Goal: Complete application form: Complete application form

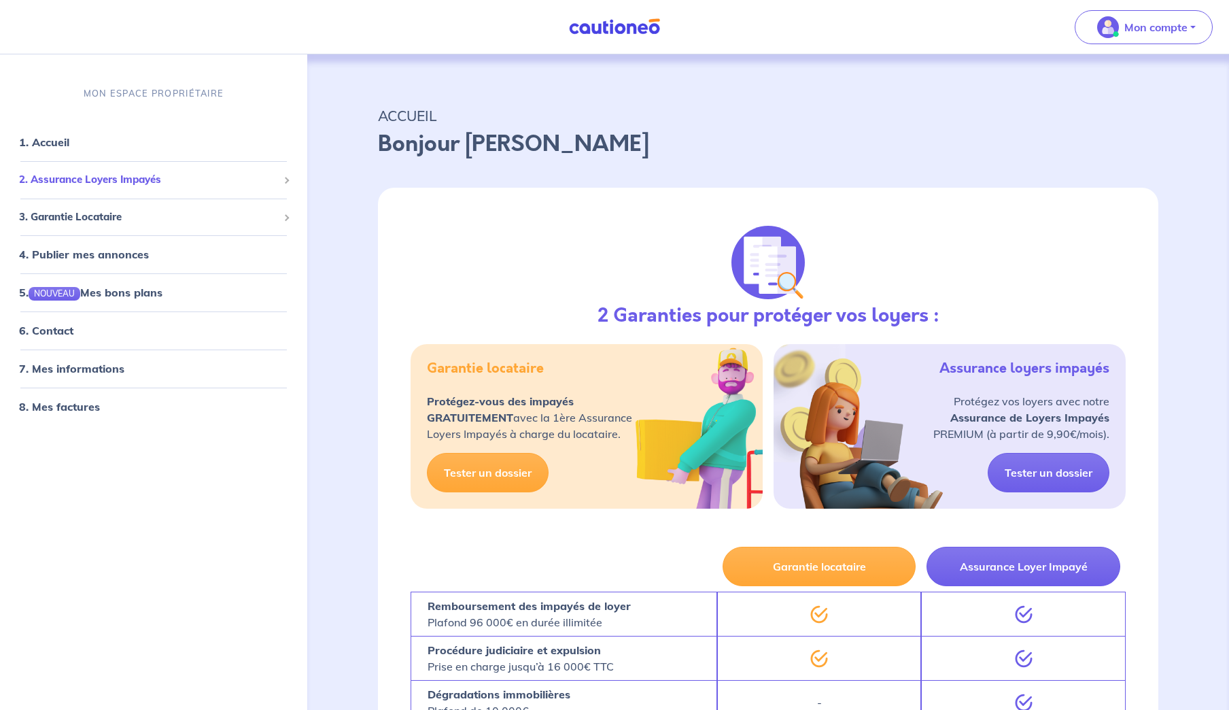
click at [285, 178] on span at bounding box center [286, 180] width 7 height 7
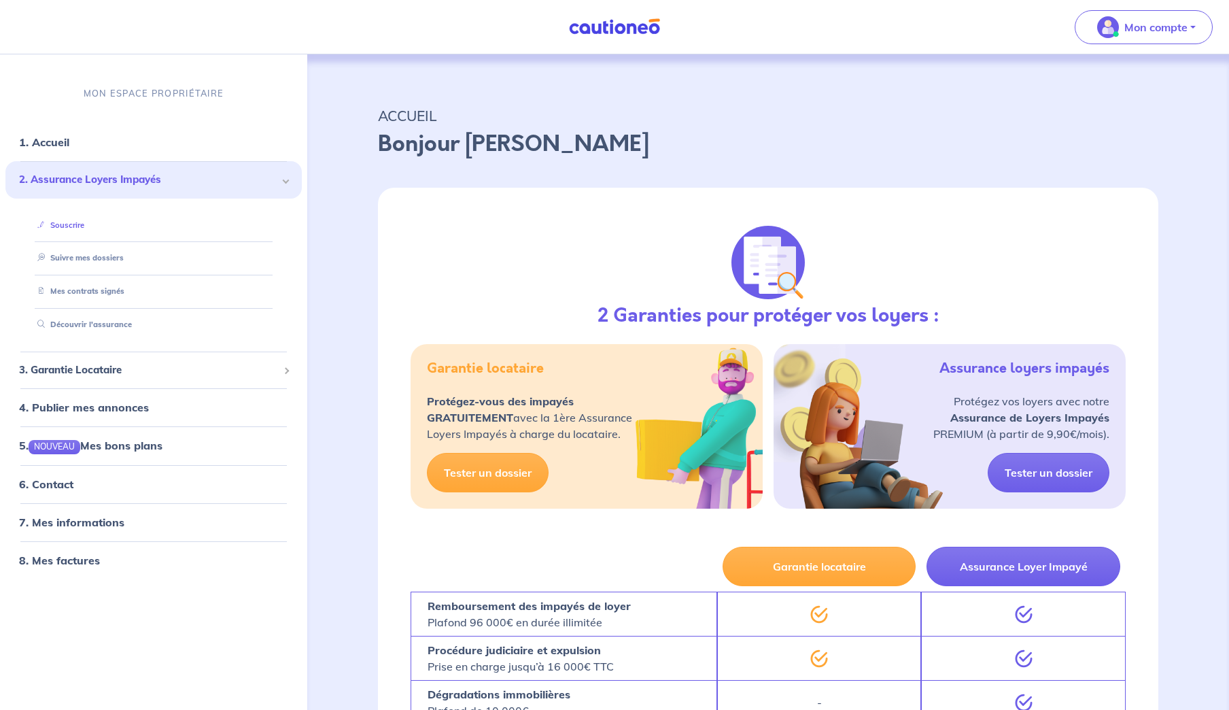
click at [75, 223] on link "Souscrire" at bounding box center [58, 225] width 52 height 10
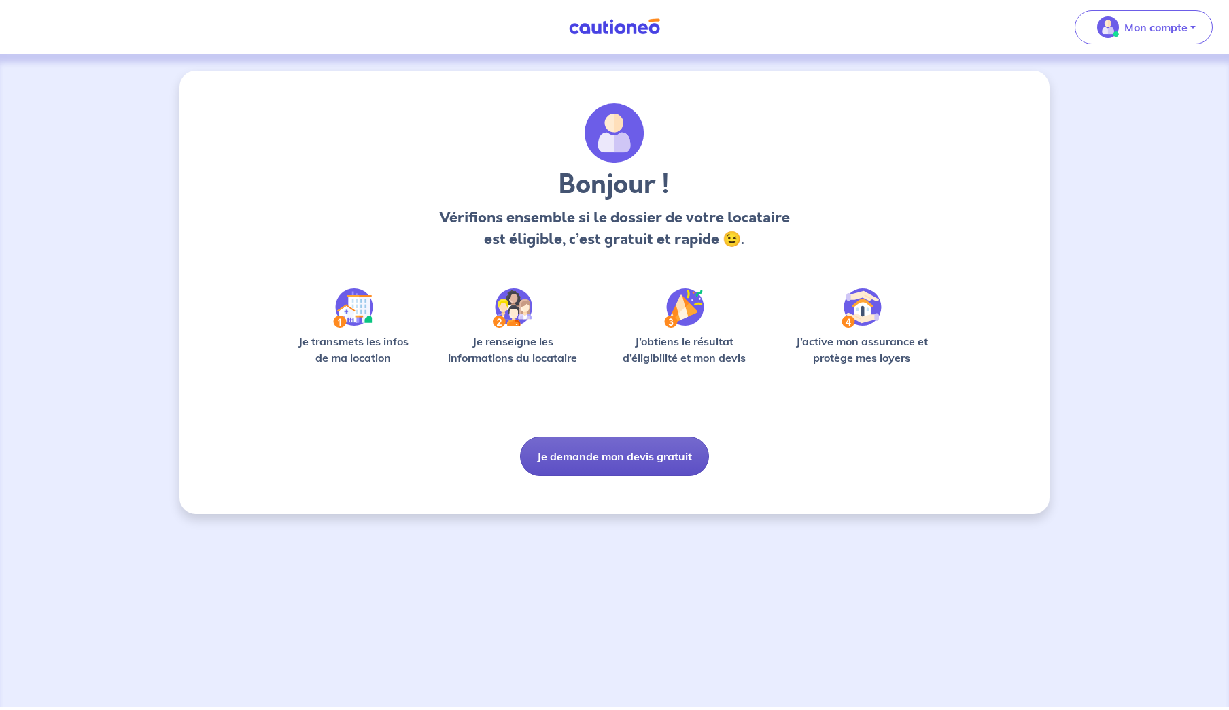
click at [646, 456] on button "Je demande mon devis gratuit" at bounding box center [614, 455] width 189 height 39
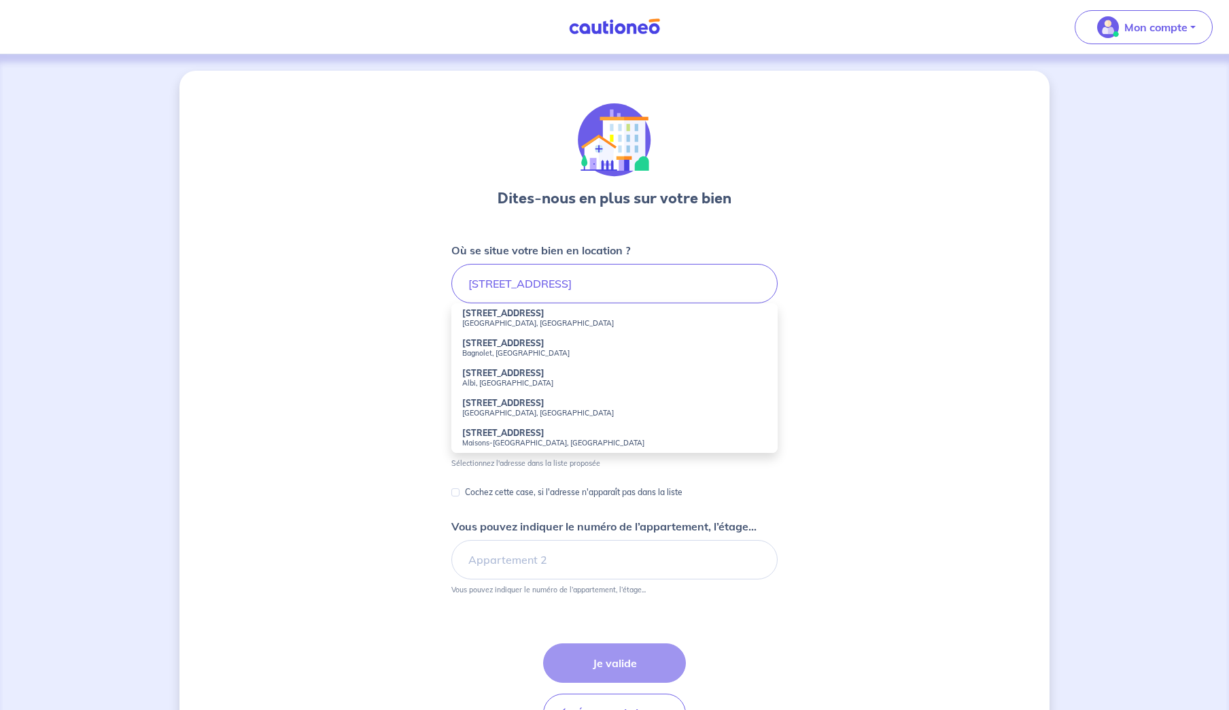
click at [505, 345] on strong "161-165 Avenue Gambetta" at bounding box center [503, 343] width 82 height 10
type input "161-165 Avenue Gambetta, Bagnolet, France"
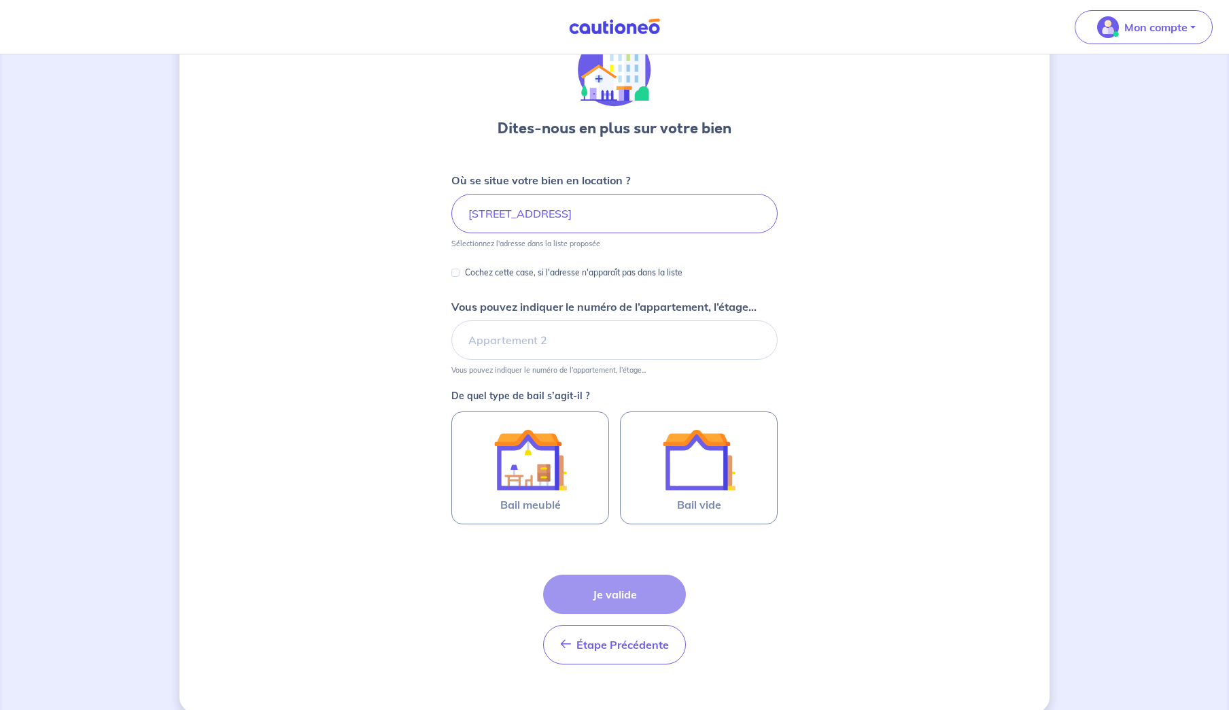
scroll to position [71, 0]
click at [526, 341] on input "Vous pouvez indiquer le numéro de l’appartement, l’étage..." at bounding box center [614, 337] width 326 height 39
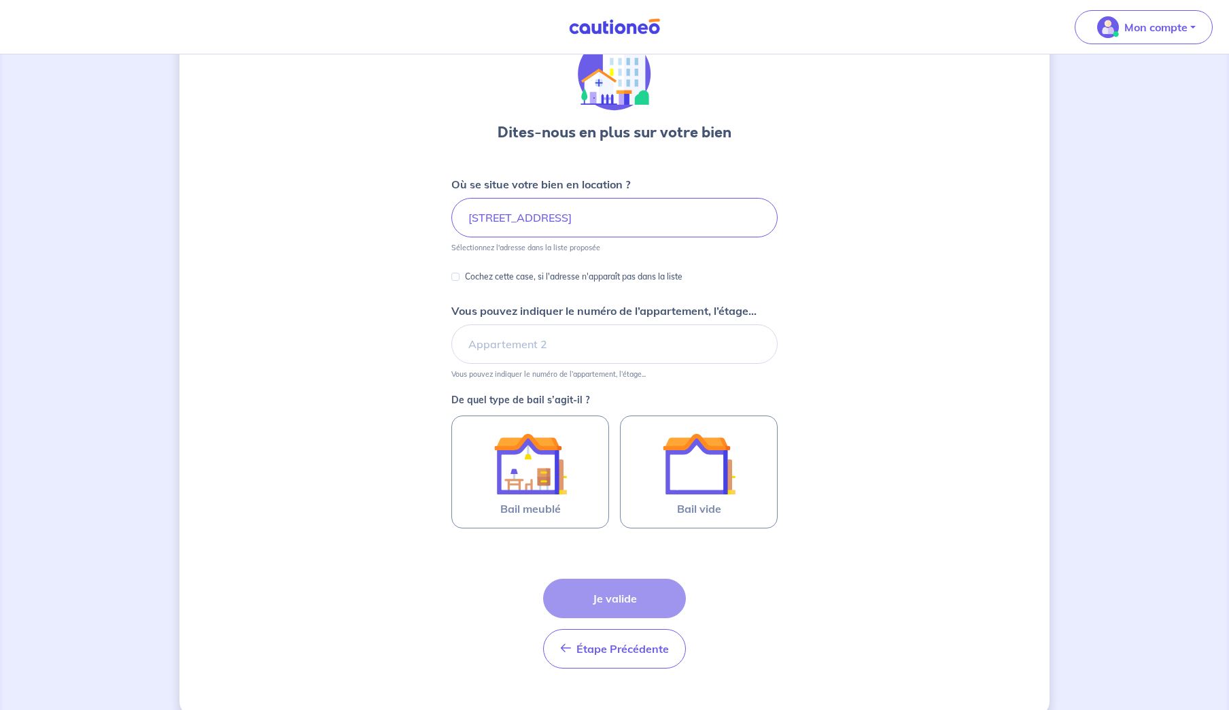
scroll to position [64, 0]
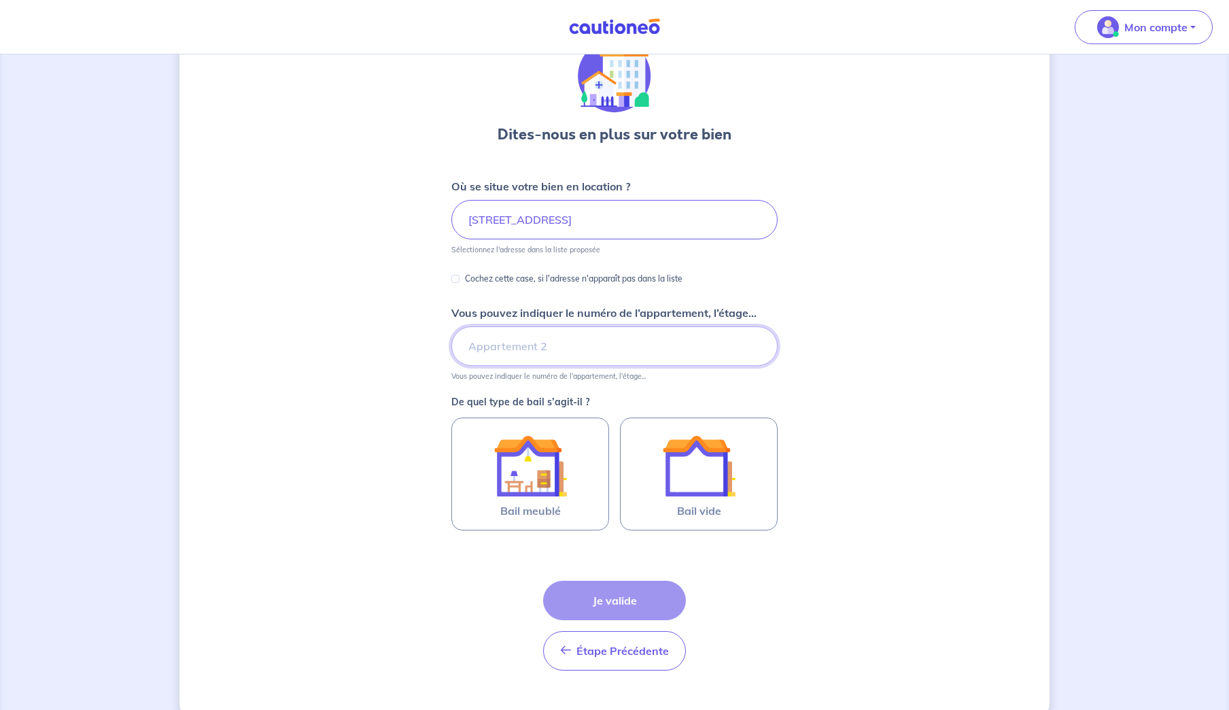
click at [535, 349] on input "Vous pouvez indiquer le numéro de l’appartement, l’étage..." at bounding box center [614, 345] width 326 height 39
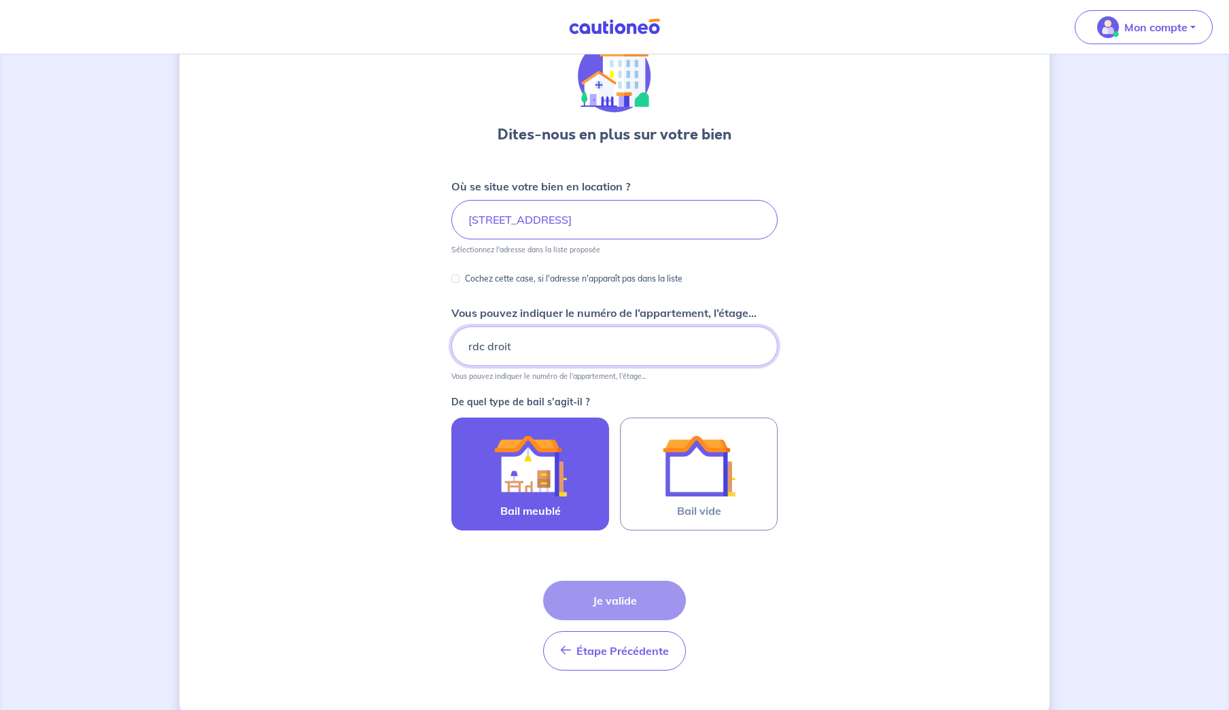
type input "rdc droit"
click at [540, 481] on img at bounding box center [529, 465] width 73 height 73
click at [0, 0] on input "Bail meublé" at bounding box center [0, 0] width 0 height 0
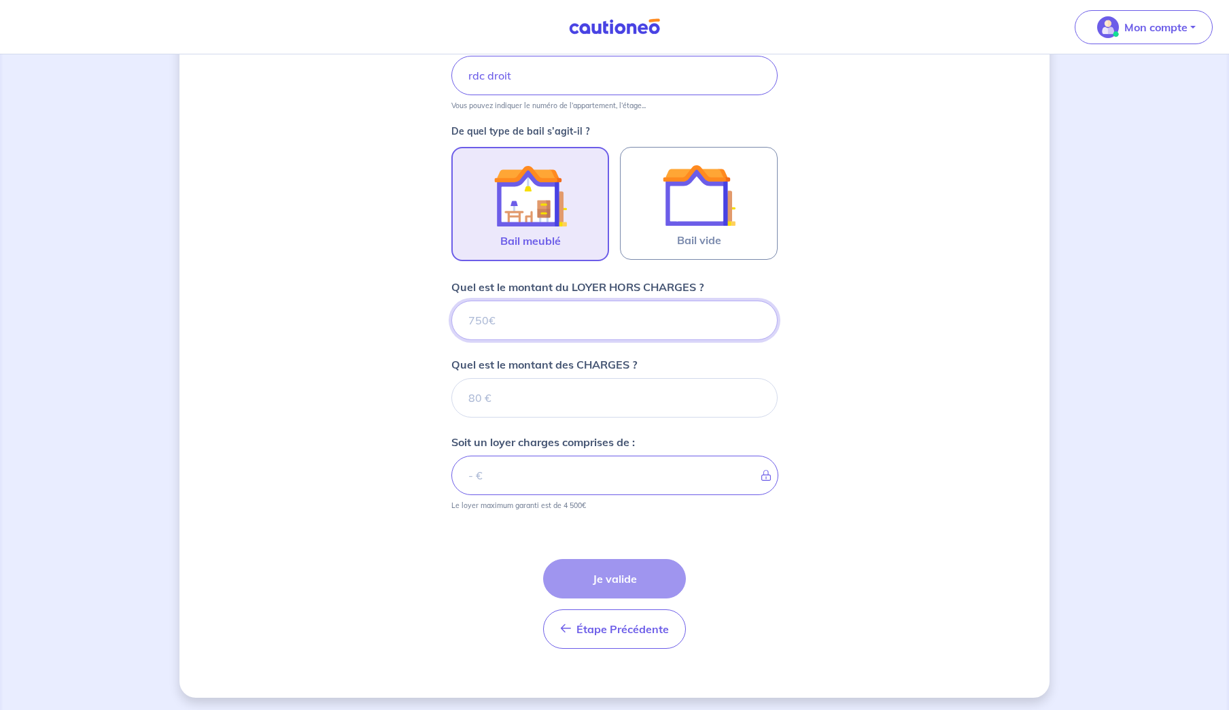
scroll to position [339, 0]
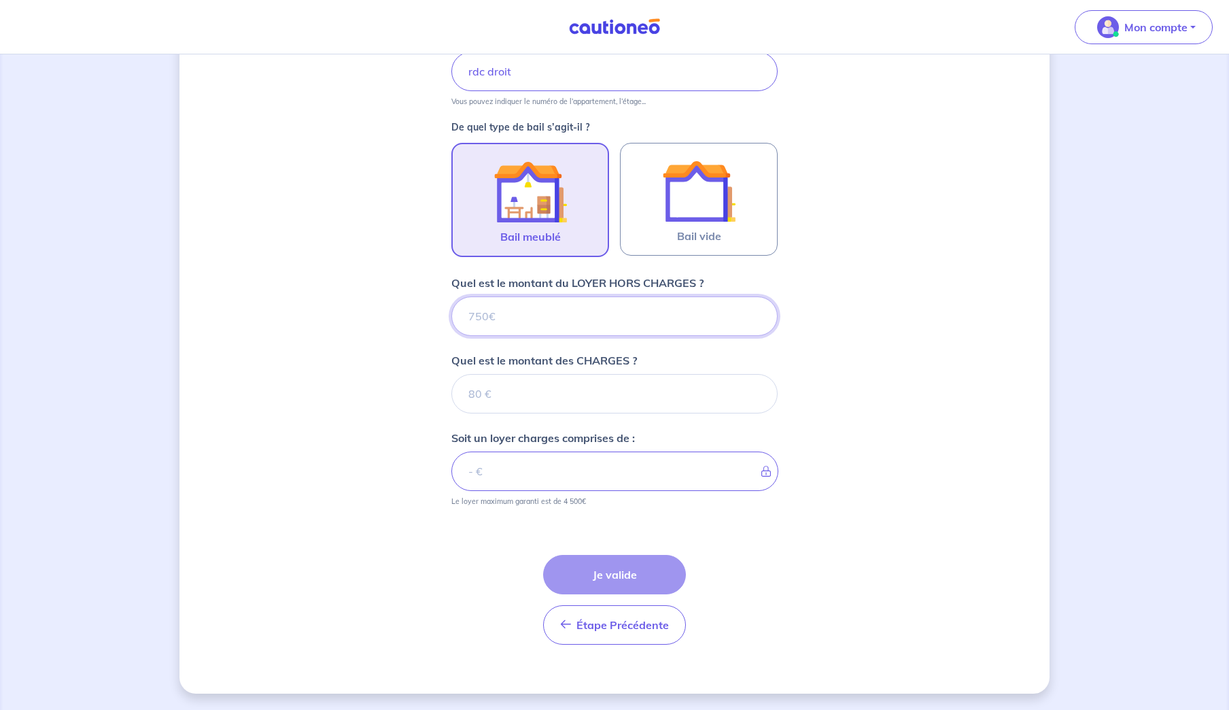
click at [494, 316] on input "Quel est le montant du LOYER HORS CHARGES ?" at bounding box center [614, 315] width 326 height 39
type input "1"
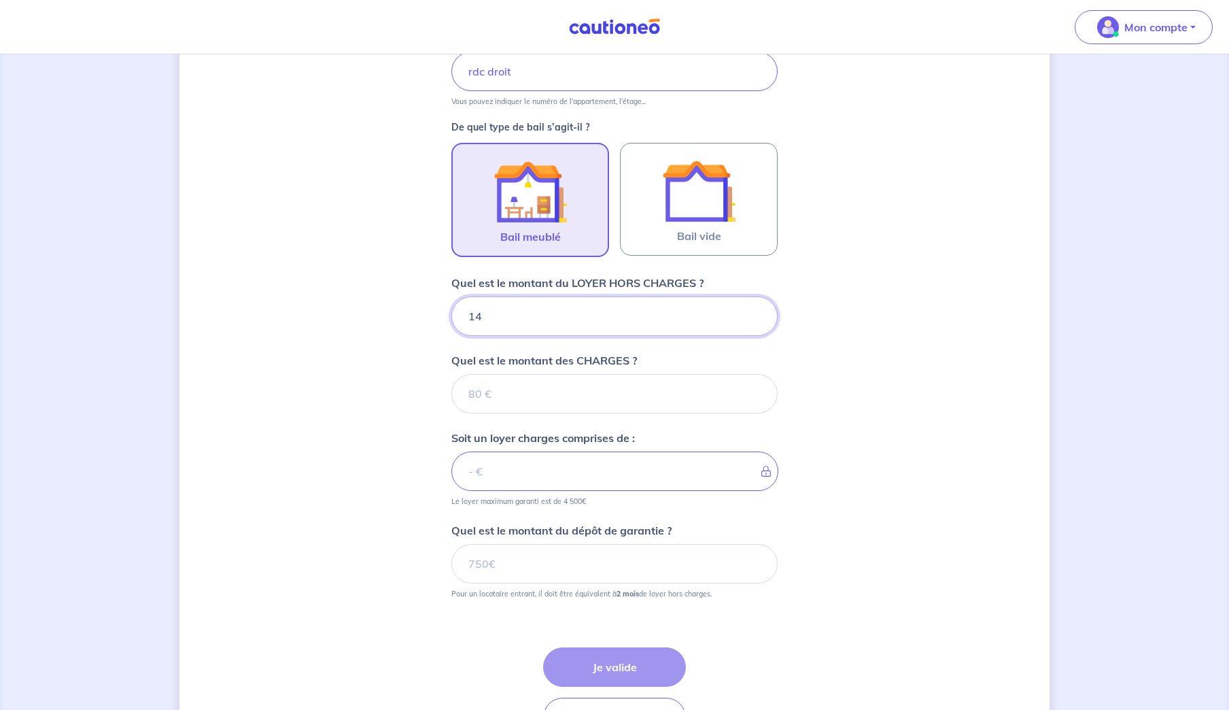
type input "147"
type input "1470"
click at [481, 396] on input "Quel est le montant des CHARGES ?" at bounding box center [614, 393] width 326 height 39
type input "330"
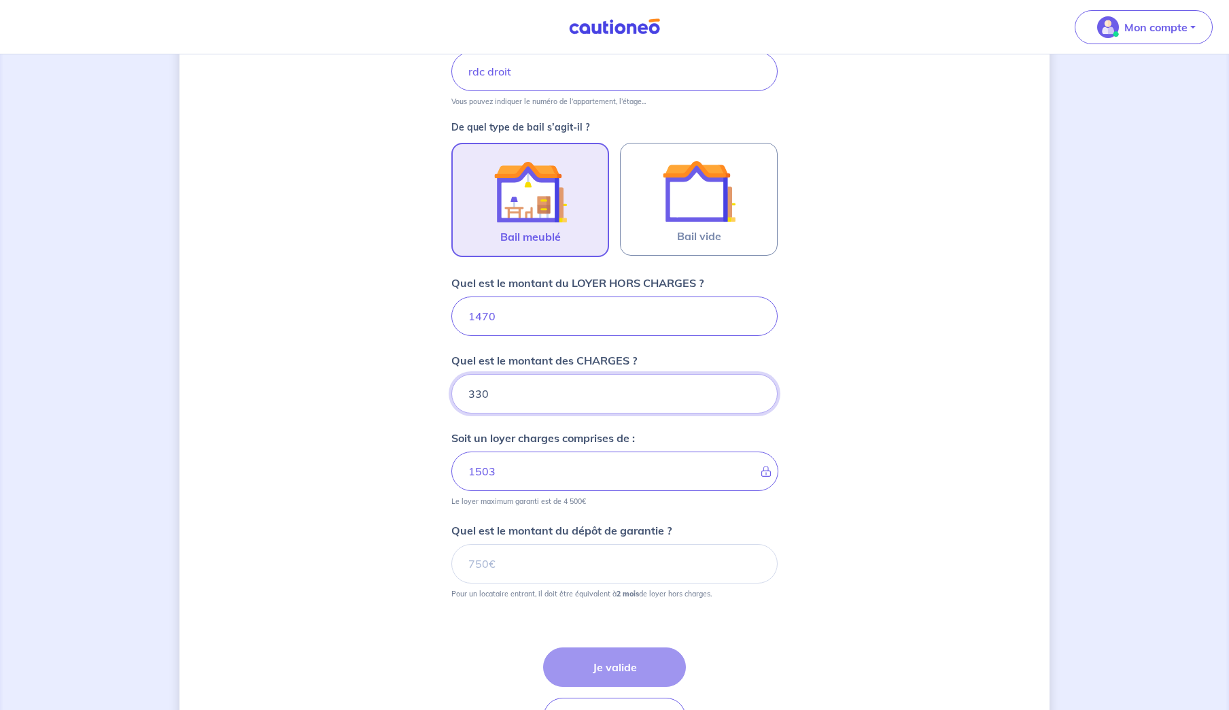
type input "1800"
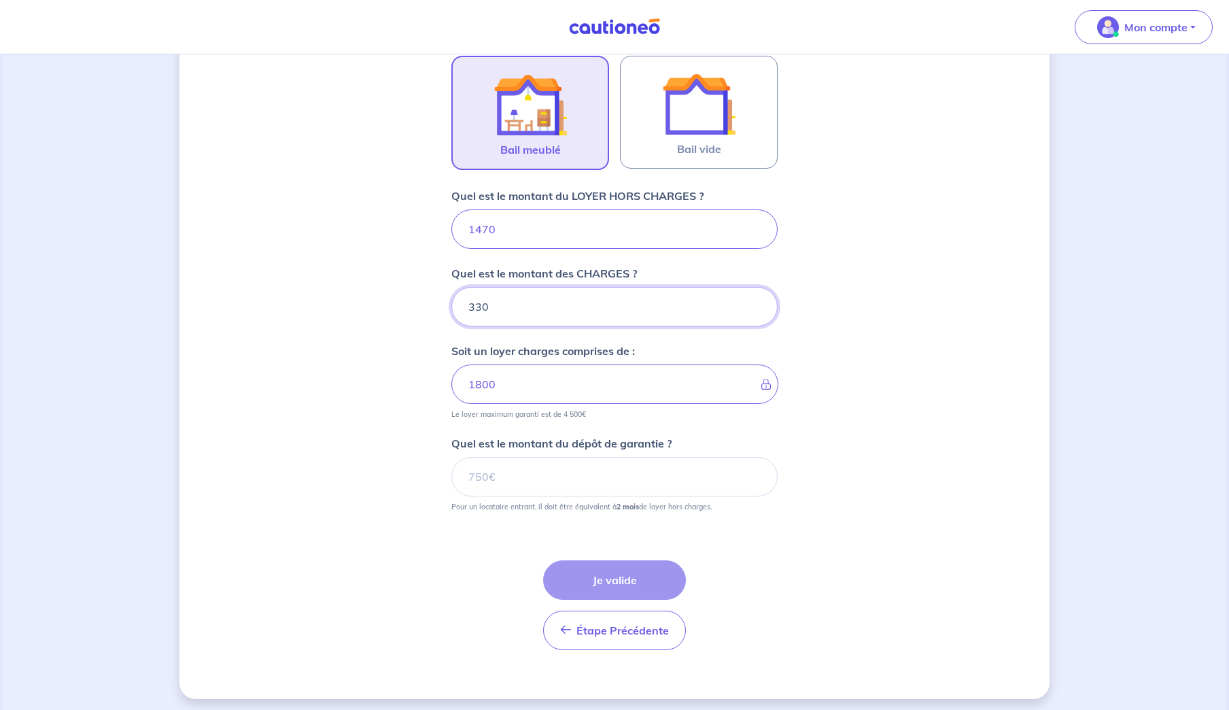
scroll to position [431, 0]
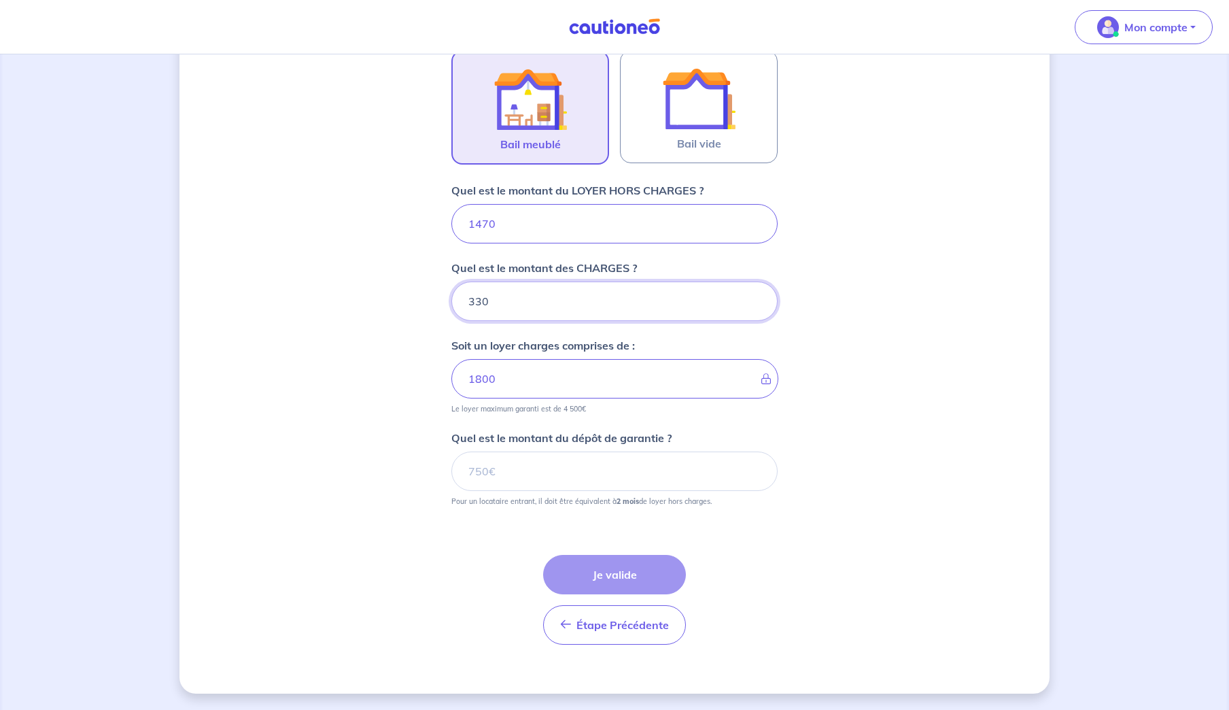
type input "330"
click at [488, 474] on input "Quel est le montant du dépôt de garantie ?" at bounding box center [614, 470] width 326 height 39
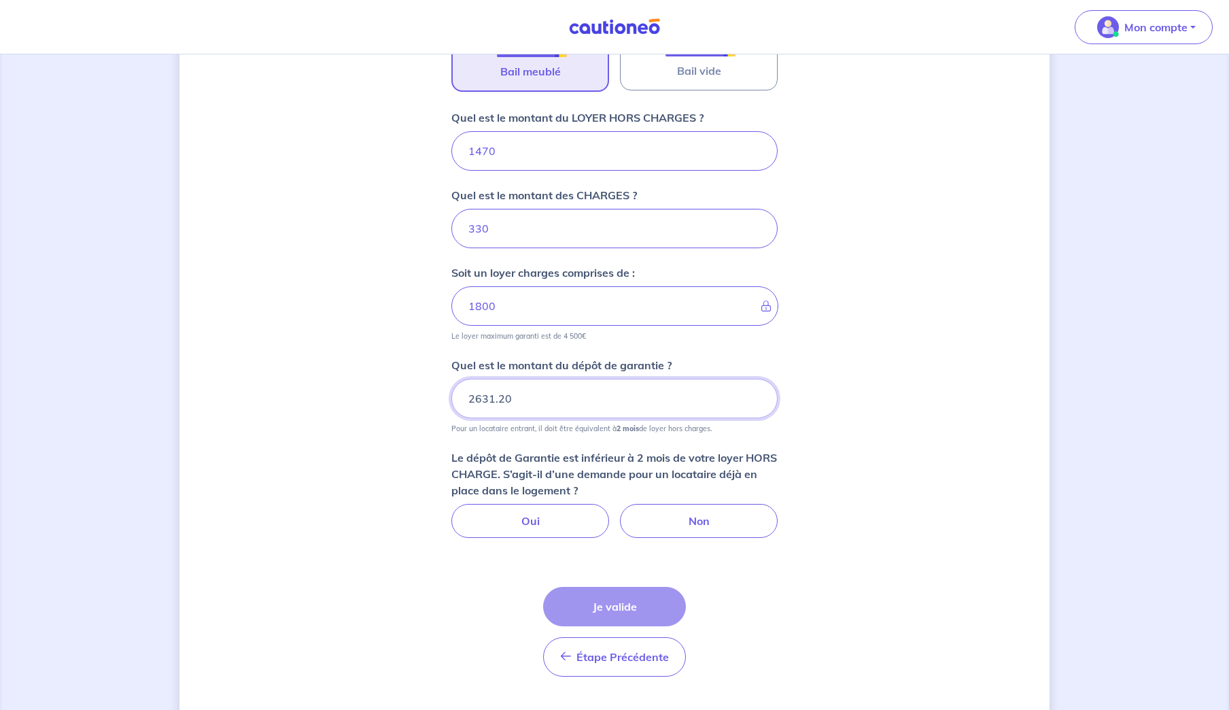
scroll to position [536, 0]
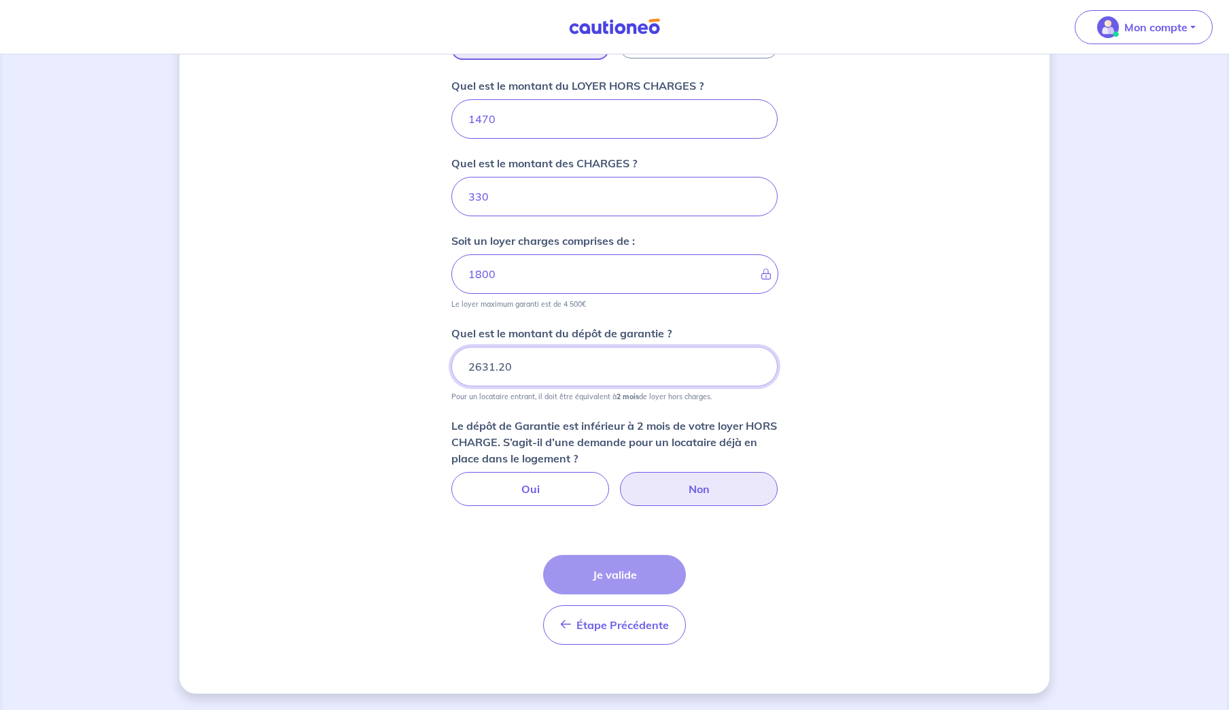
type input "2631.20"
click at [698, 487] on label "Non" at bounding box center [699, 489] width 158 height 34
click at [619, 481] on input "Non" at bounding box center [614, 476] width 9 height 9
radio input "true"
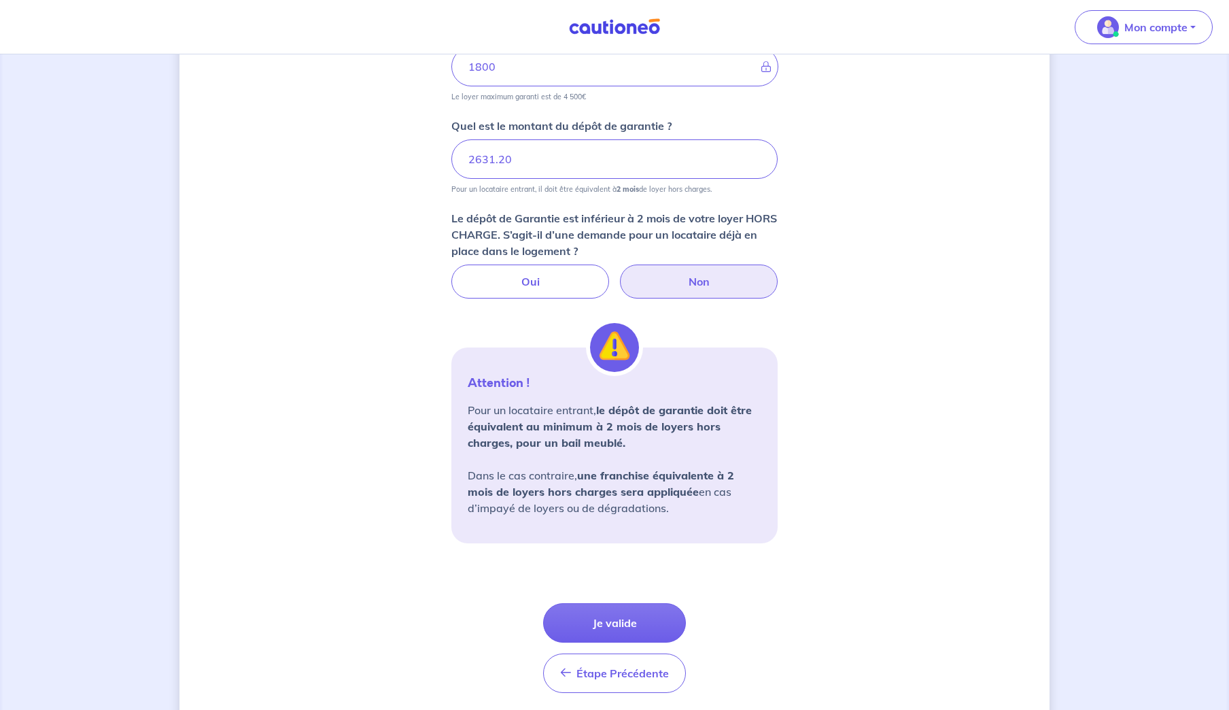
scroll to position [742, 0]
click at [818, 507] on div "Dites-nous en plus sur votre bien Où se situe votre bien en location ? 161-165 …" at bounding box center [614, 35] width 870 height 1414
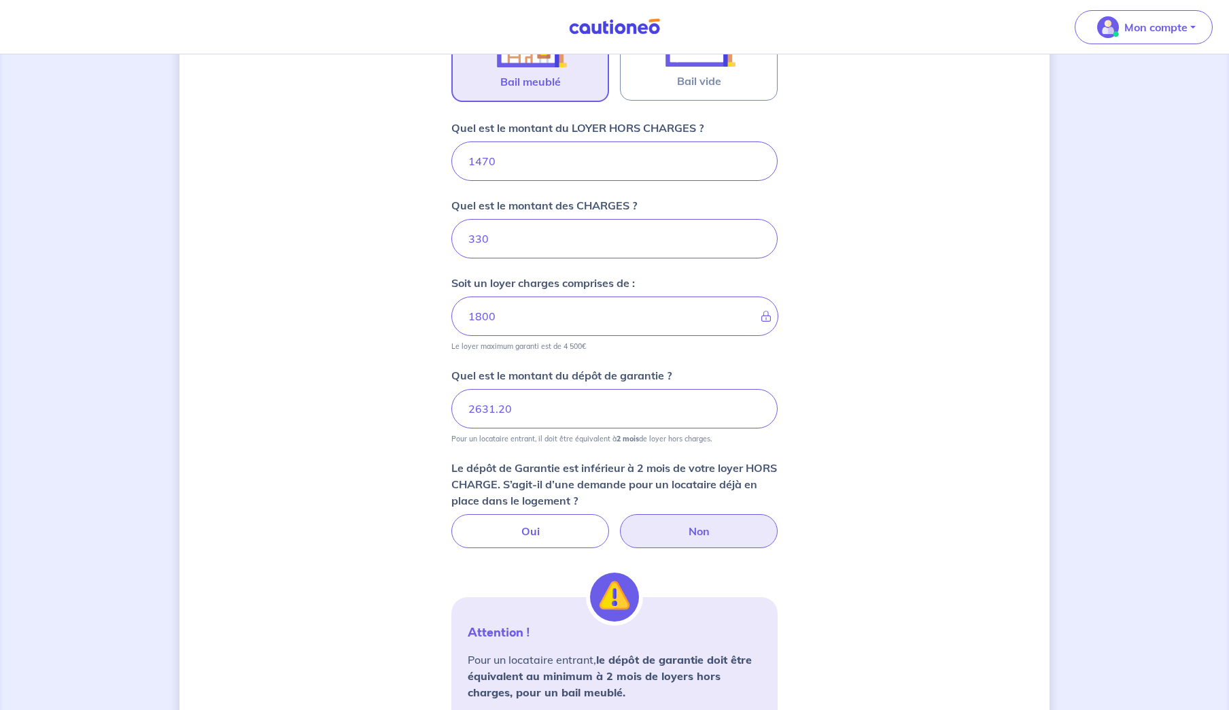
scroll to position [472, 0]
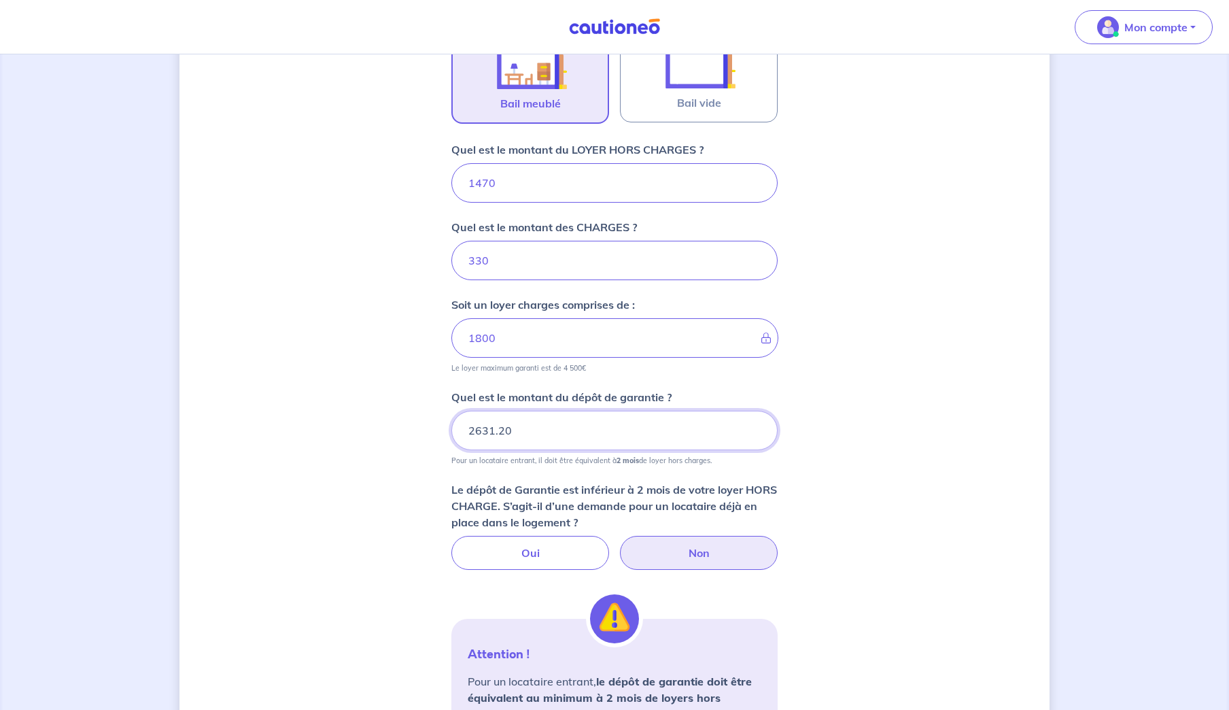
click at [511, 431] on input "2631.20" at bounding box center [614, 430] width 326 height 39
drag, startPoint x: 511, startPoint y: 431, endPoint x: 476, endPoint y: 432, distance: 34.7
click at [476, 432] on input "2631.20" at bounding box center [614, 430] width 326 height 39
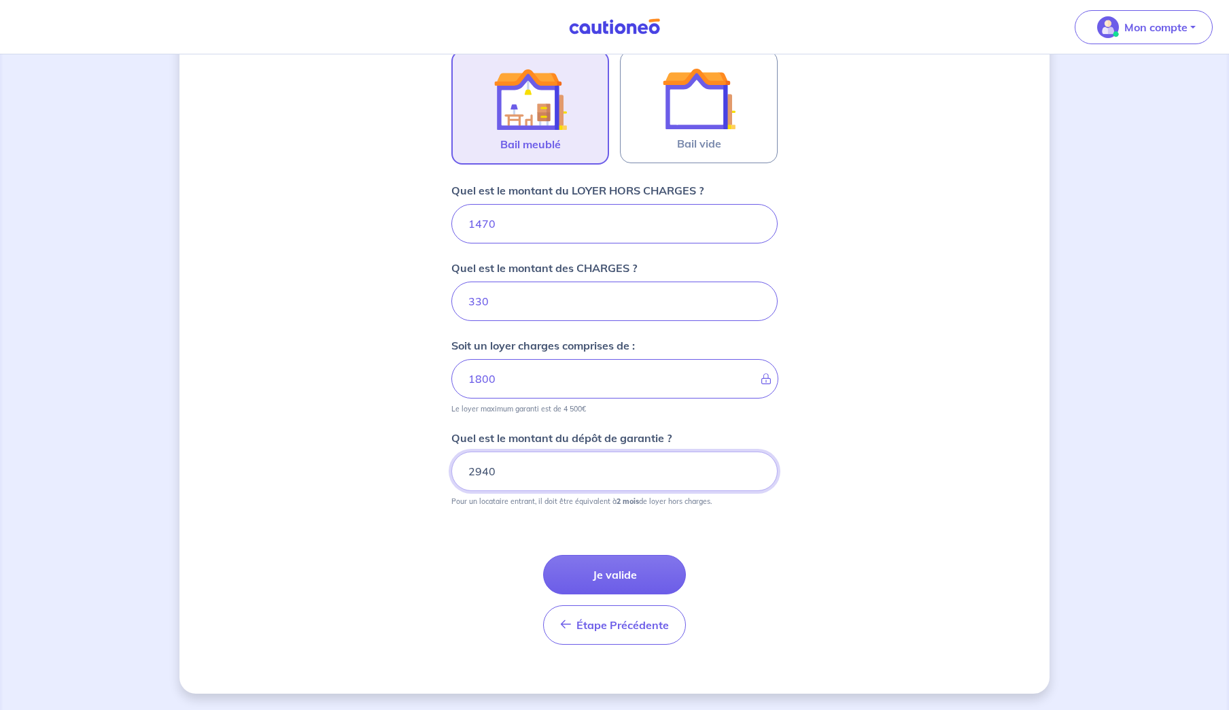
type input "2940"
click at [775, 578] on div "Étape Précédente Précédent Je valide Je valide" at bounding box center [614, 583] width 326 height 122
click at [613, 568] on button "Je valide" at bounding box center [614, 574] width 143 height 39
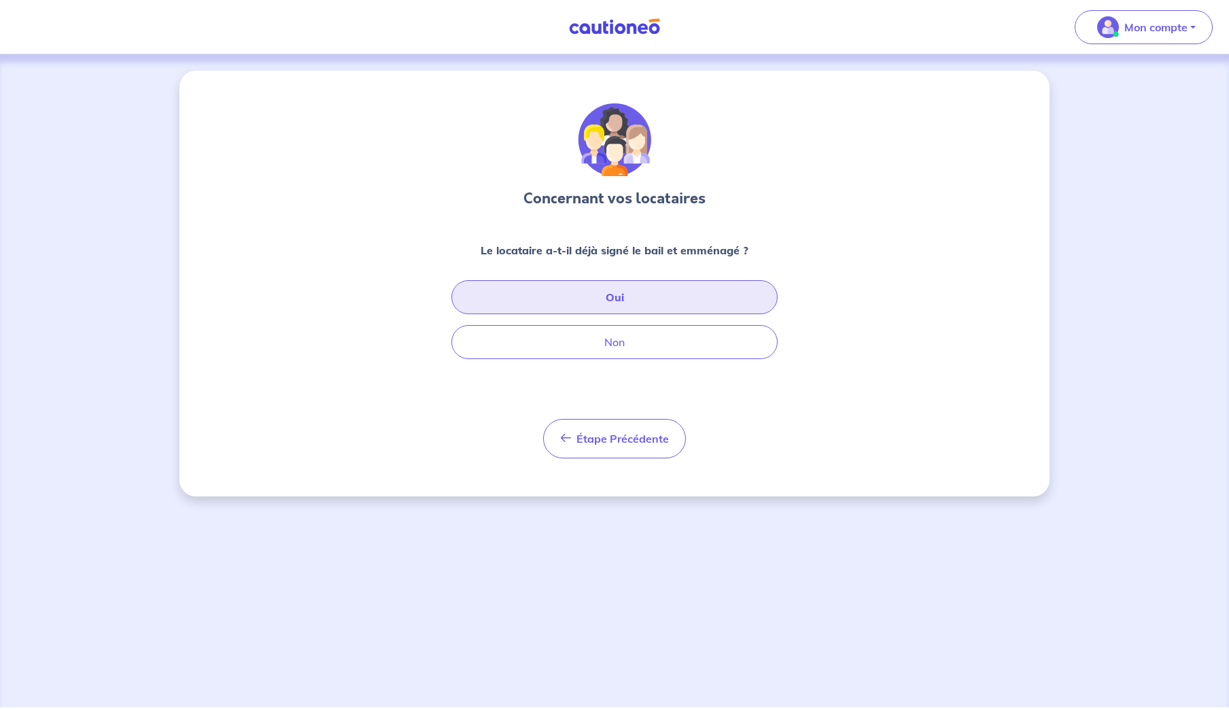
click at [617, 294] on button "Oui" at bounding box center [614, 297] width 326 height 34
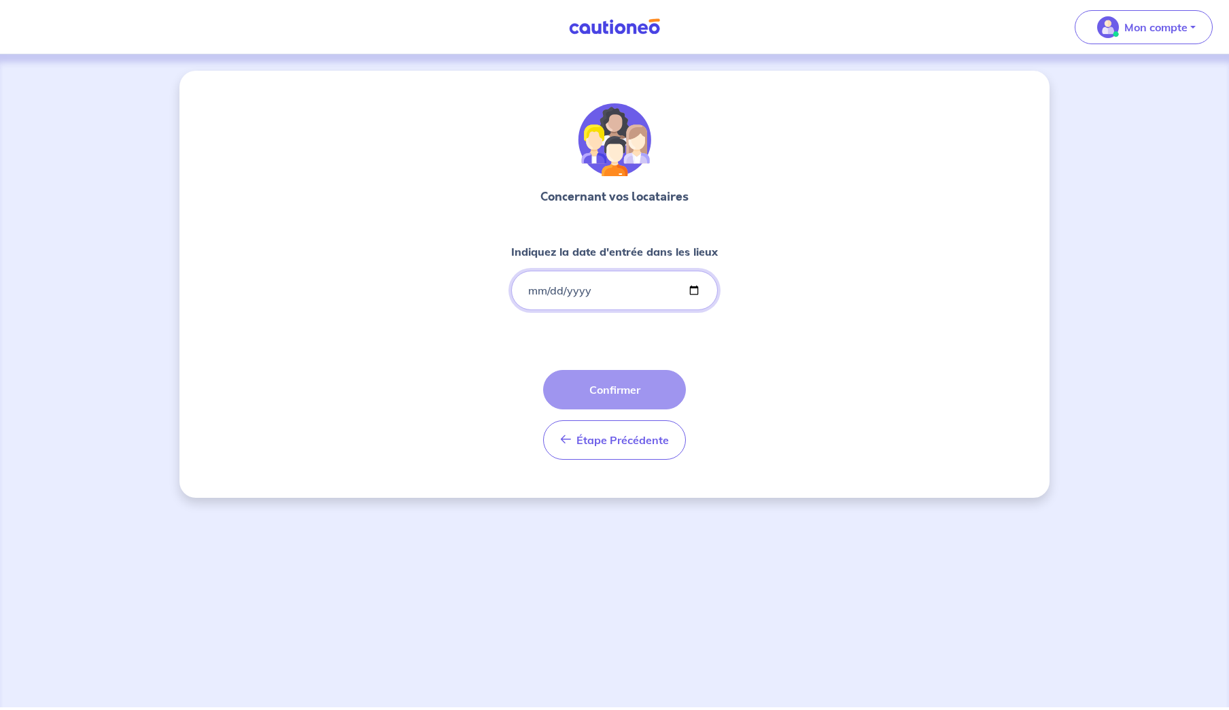
click at [563, 294] on input "Indiquez la date d'entrée dans les lieux" at bounding box center [614, 290] width 207 height 39
click at [539, 294] on input "Indiquez la date d'entrée dans les lieux" at bounding box center [614, 290] width 207 height 39
click at [529, 294] on input "Indiquez la date d'entrée dans les lieux" at bounding box center [614, 290] width 207 height 39
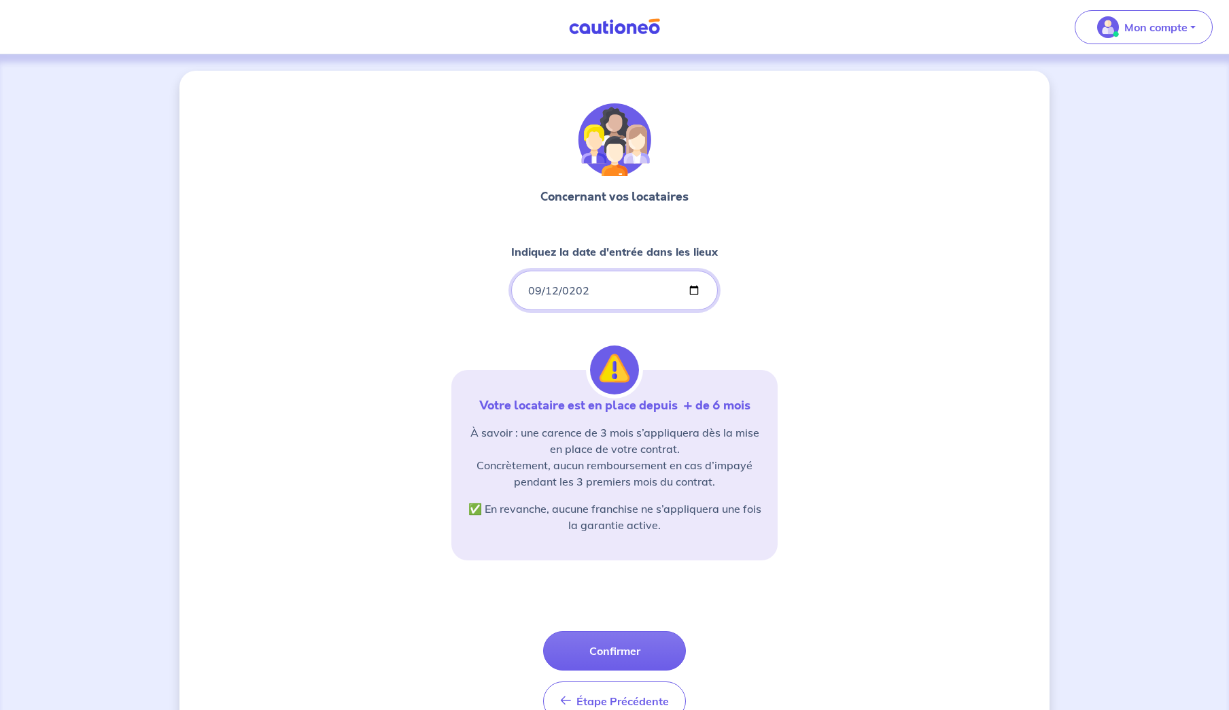
type input "2025-09-12"
click at [757, 327] on div "Concernant vos locataires Indiquez la date d'entrée dans les lieux 2025-09-12 V…" at bounding box center [614, 411] width 326 height 617
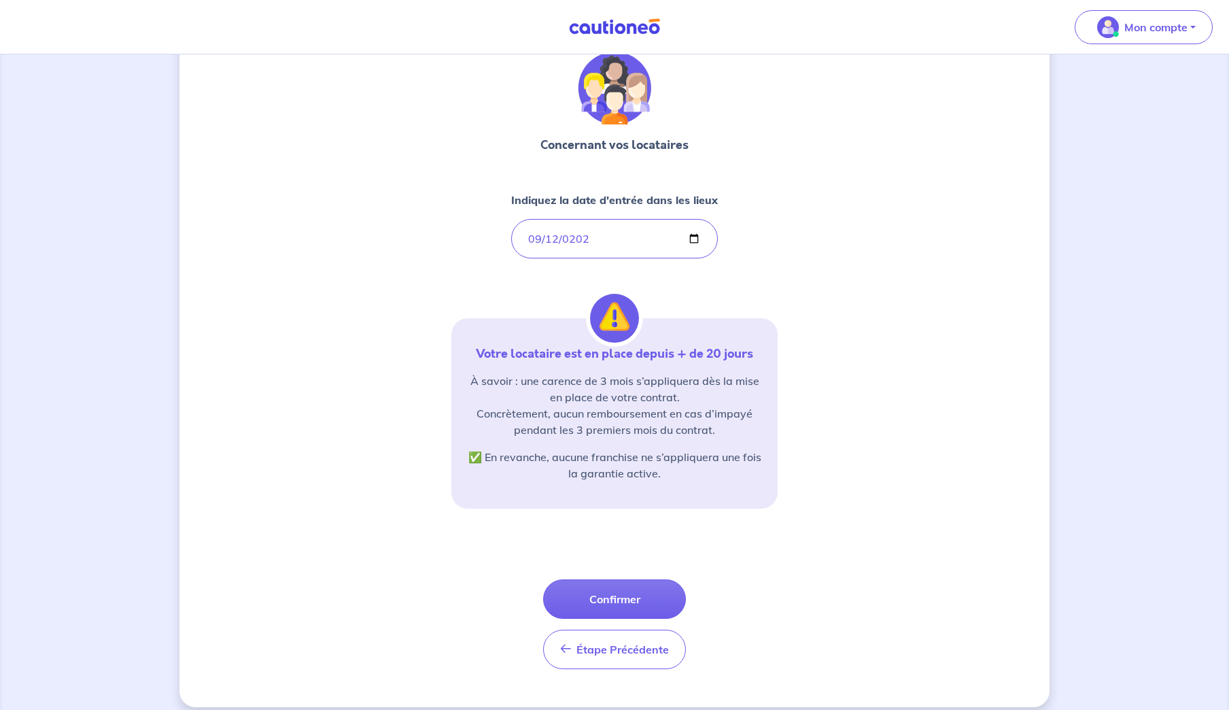
scroll to position [65, 0]
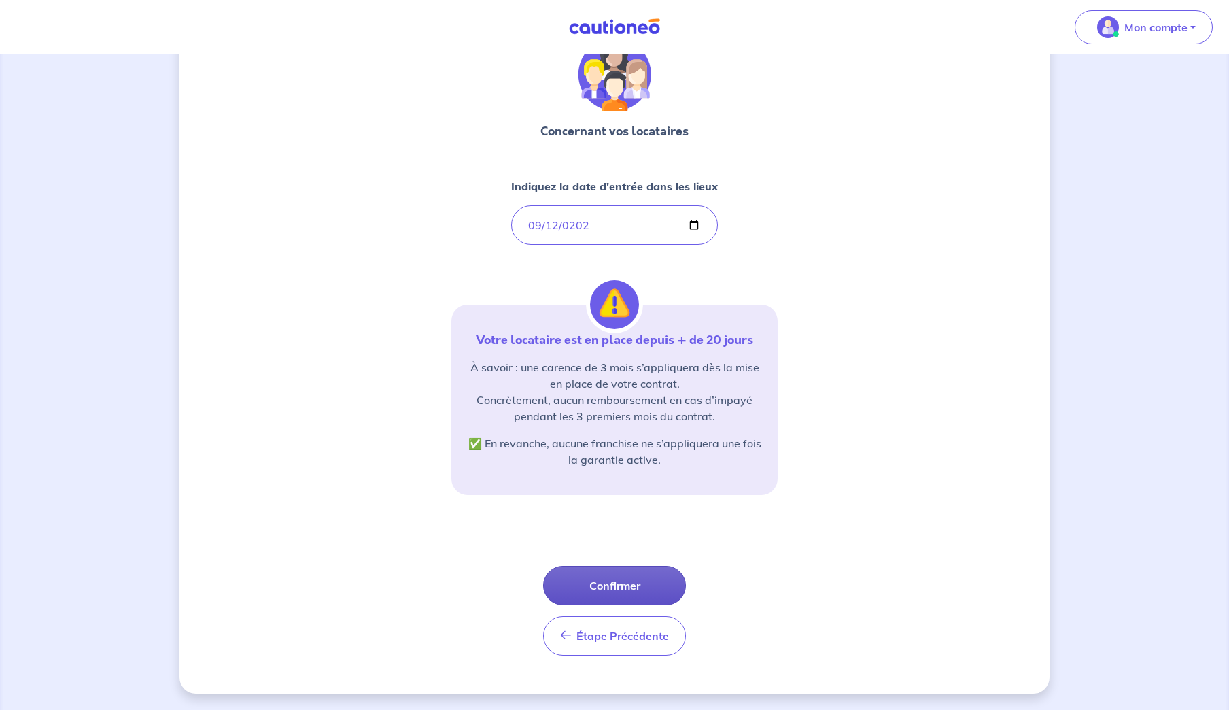
click at [623, 588] on button "Confirmer" at bounding box center [614, 585] width 143 height 39
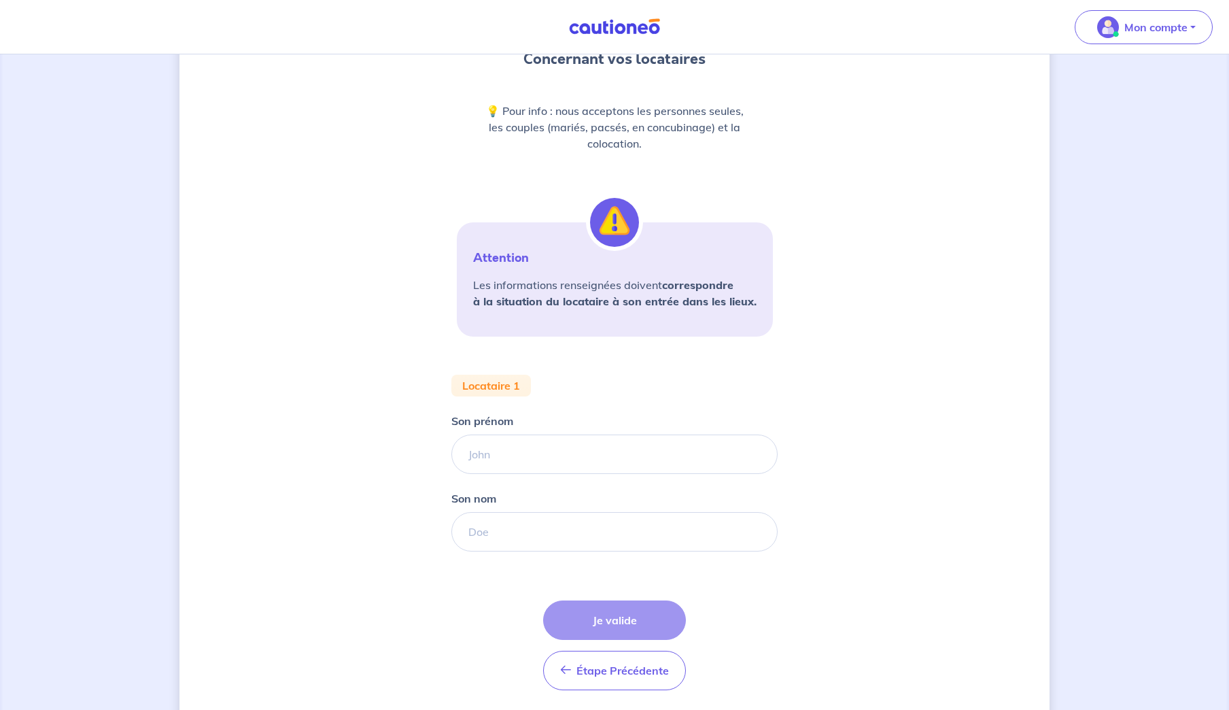
scroll to position [185, 0]
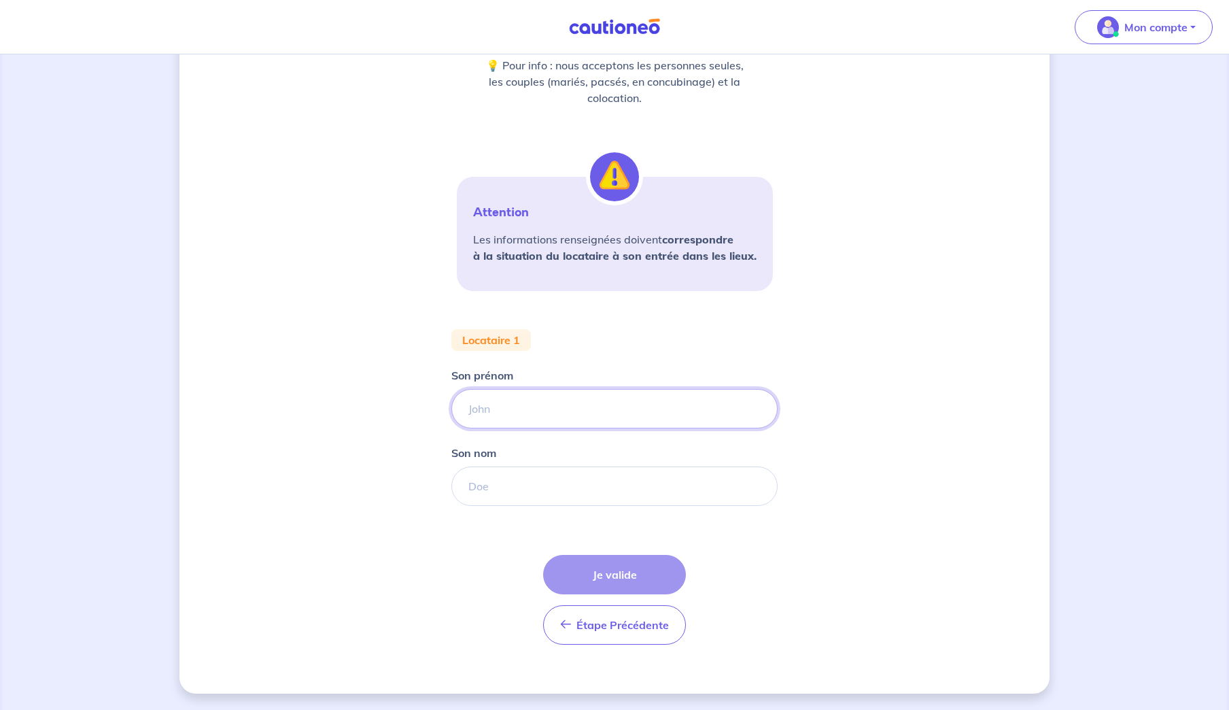
click at [491, 409] on input "Son prénom" at bounding box center [614, 408] width 326 height 39
type input "alexandre pierre philippe"
click at [490, 485] on input "Son nom" at bounding box center [614, 485] width 326 height 39
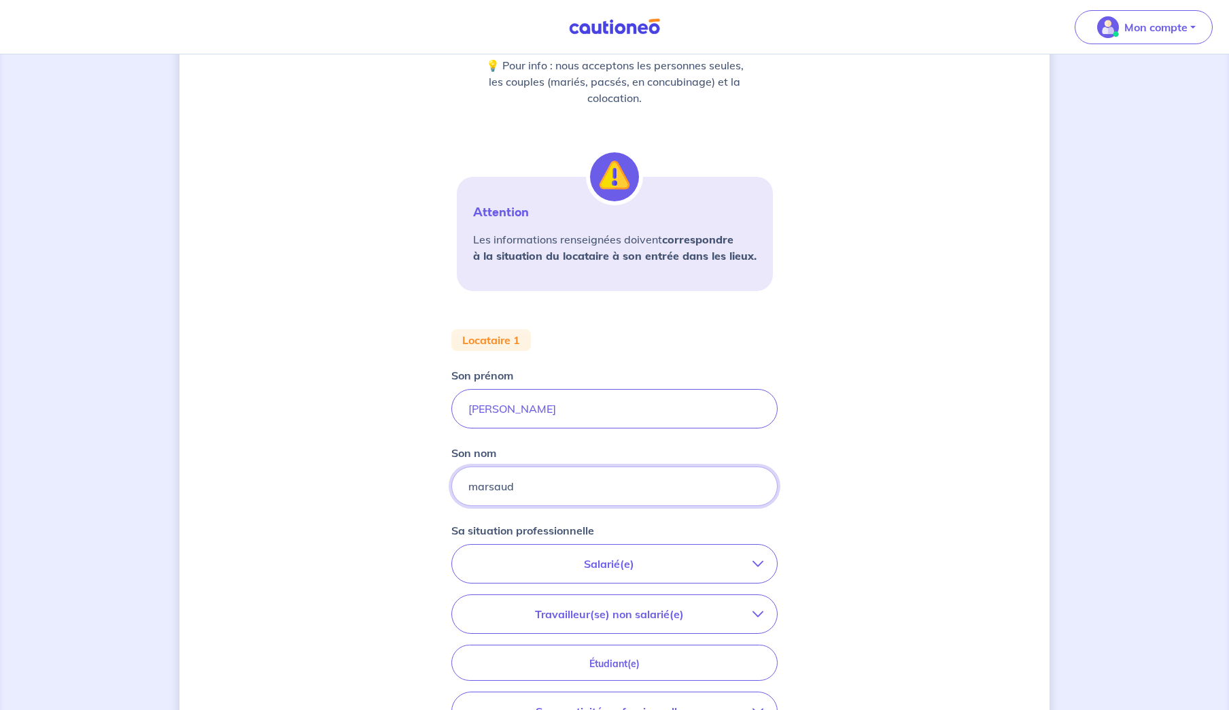
type input "marsaud"
click at [414, 495] on div "Concernant vos locataires 💡 Pour info : nous acceptons les personnes seules, le…" at bounding box center [614, 407] width 870 height 1043
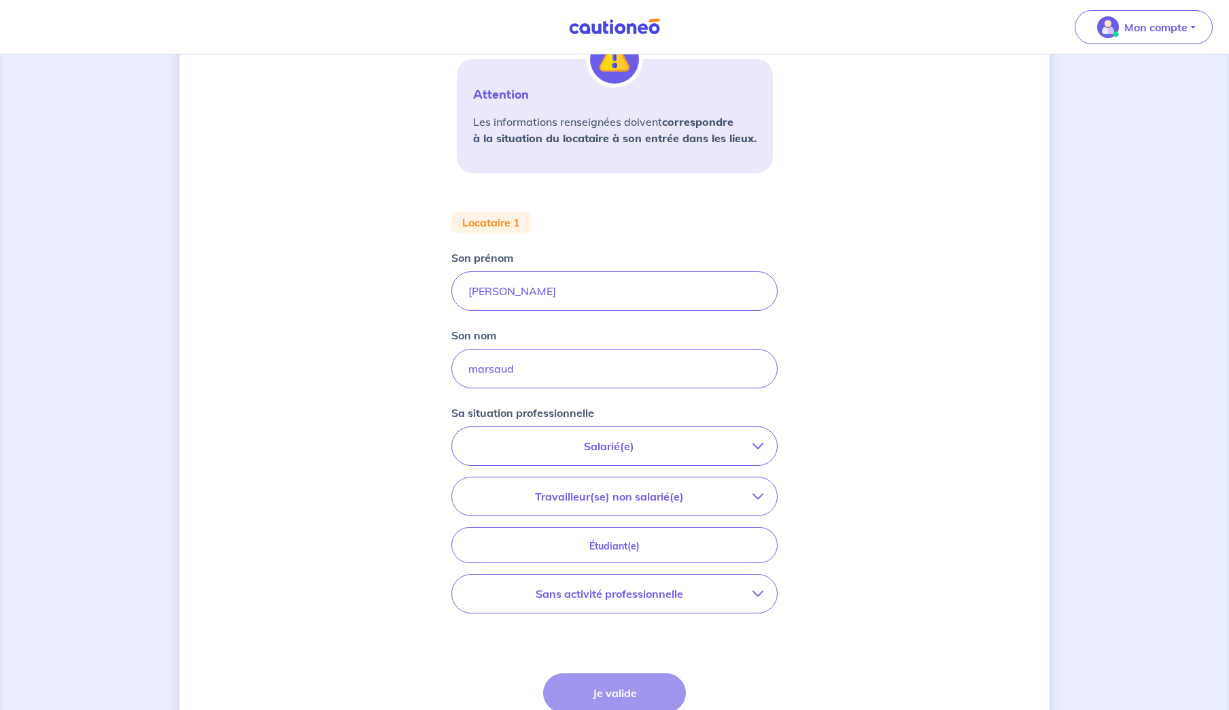
scroll to position [317, 0]
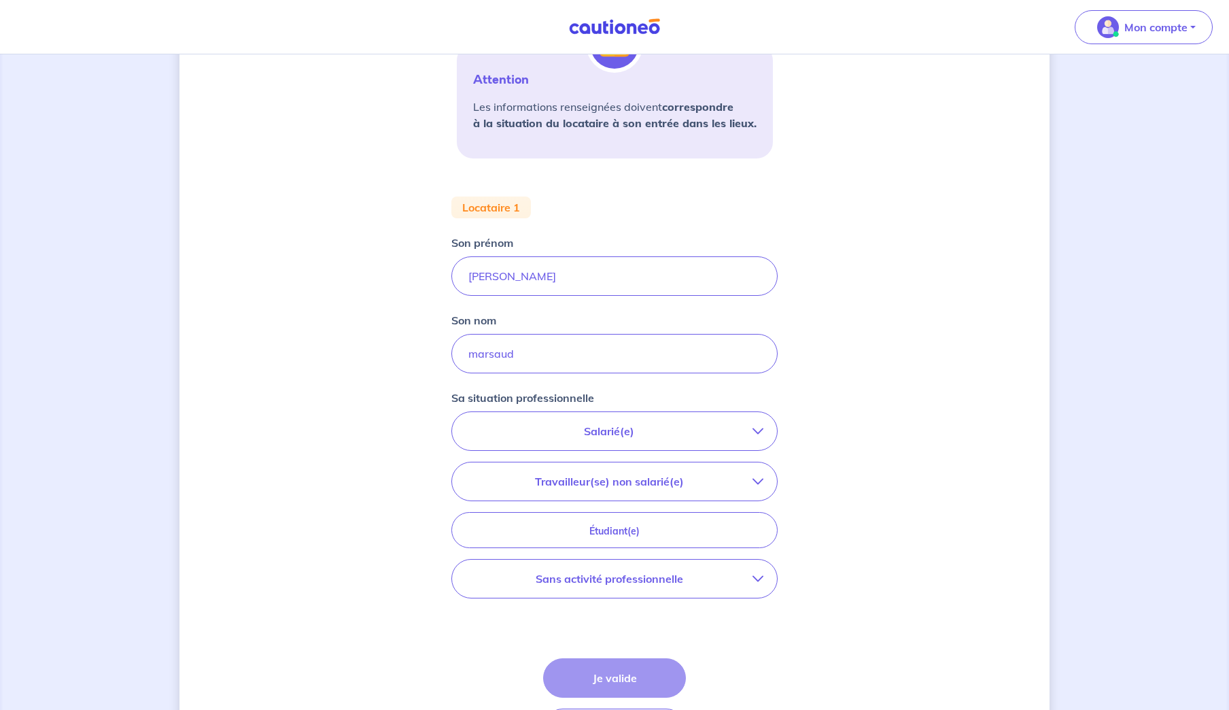
click at [755, 429] on icon "button" at bounding box center [757, 431] width 11 height 11
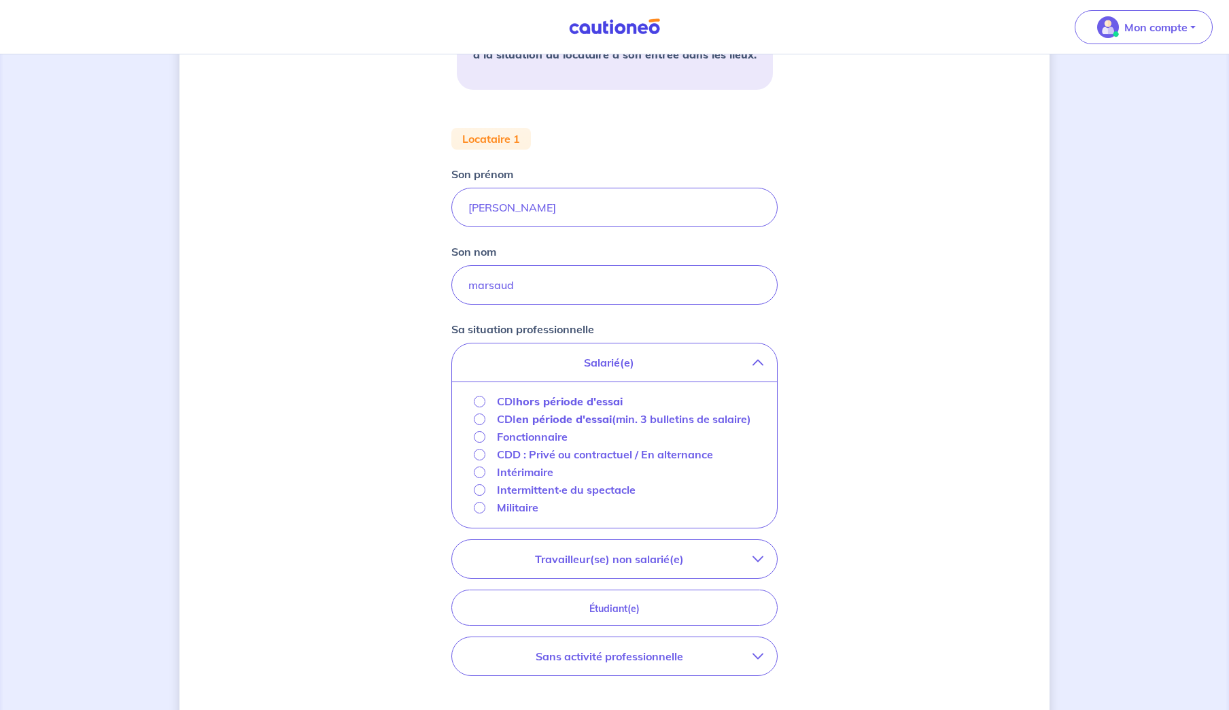
scroll to position [387, 0]
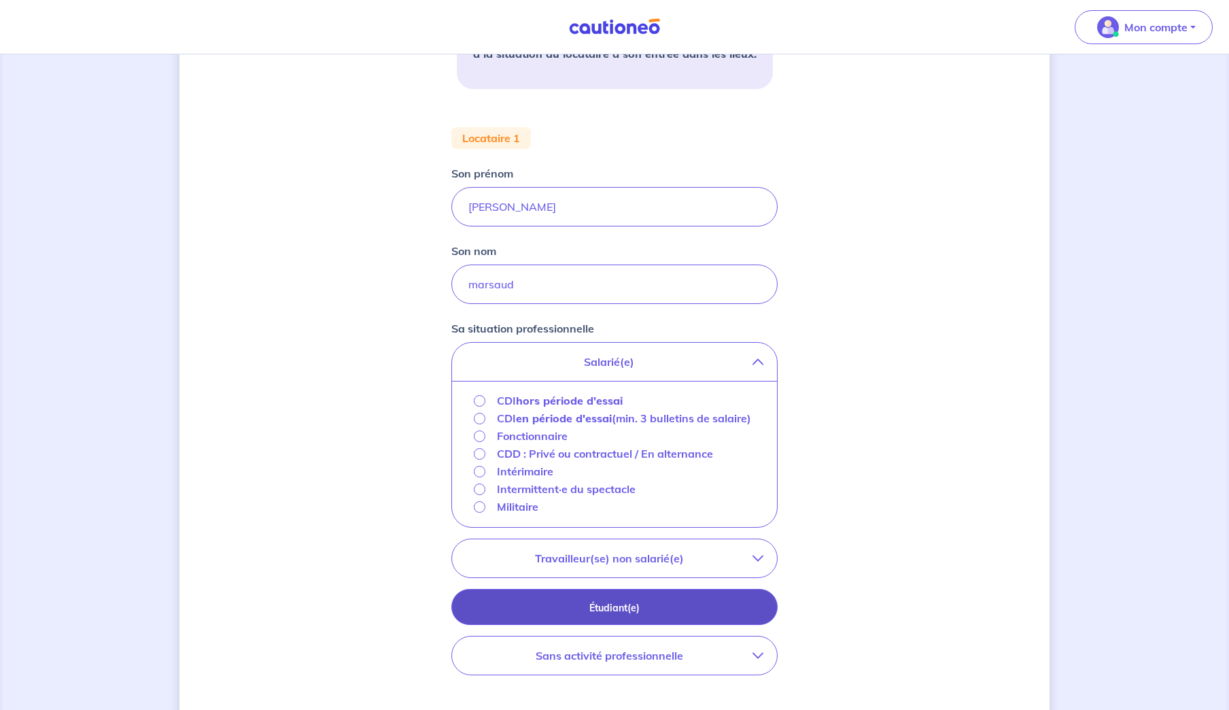
click at [614, 615] on p "Étudiant(e)" at bounding box center [614, 607] width 292 height 15
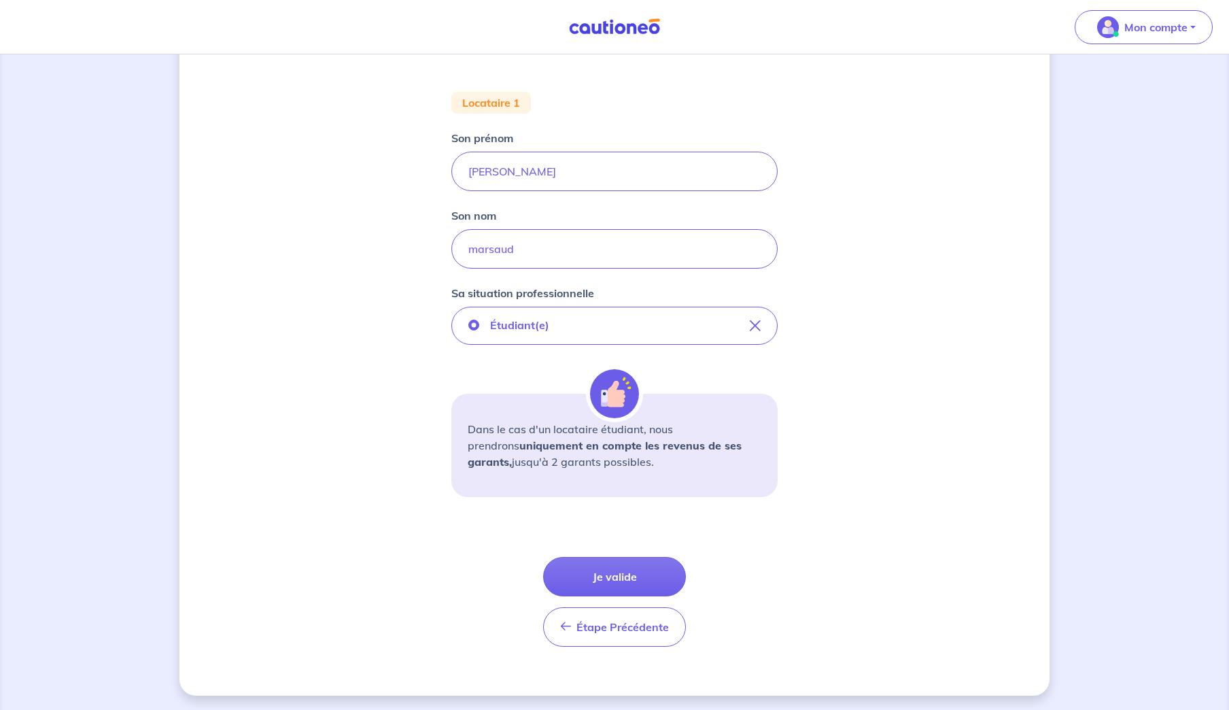
scroll to position [424, 0]
click at [620, 572] on button "Je valide" at bounding box center [614, 574] width 143 height 39
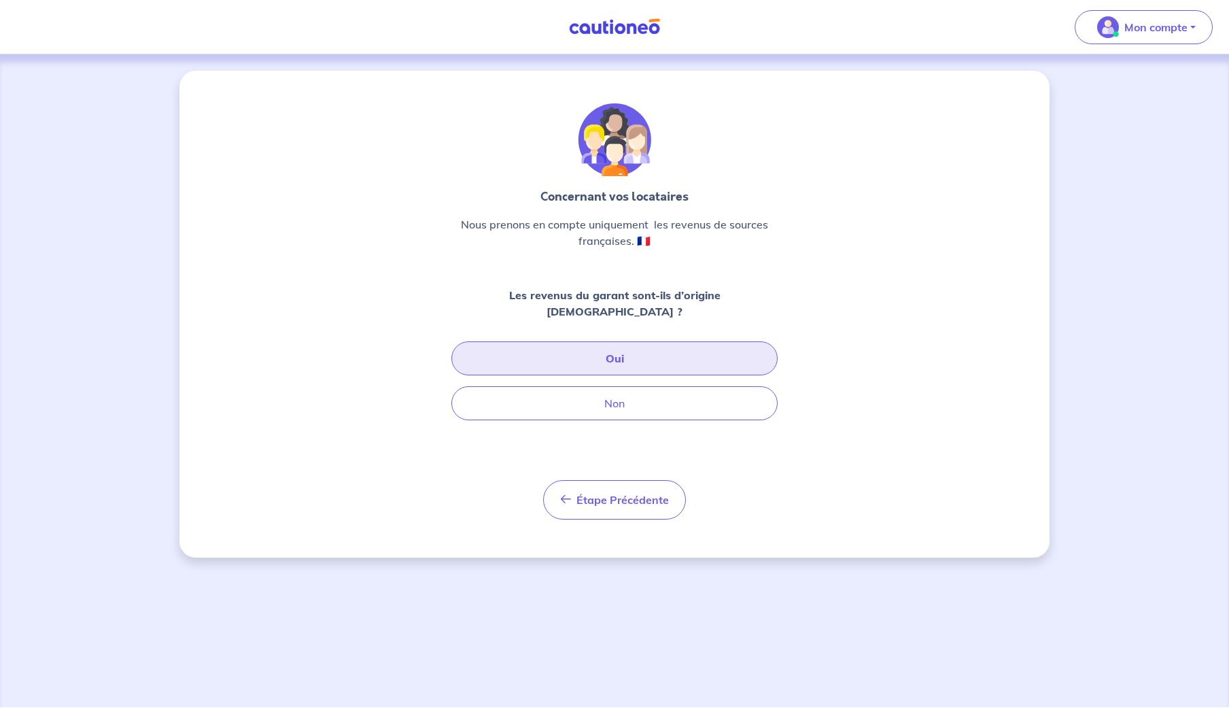
click at [617, 342] on button "Oui" at bounding box center [614, 358] width 326 height 34
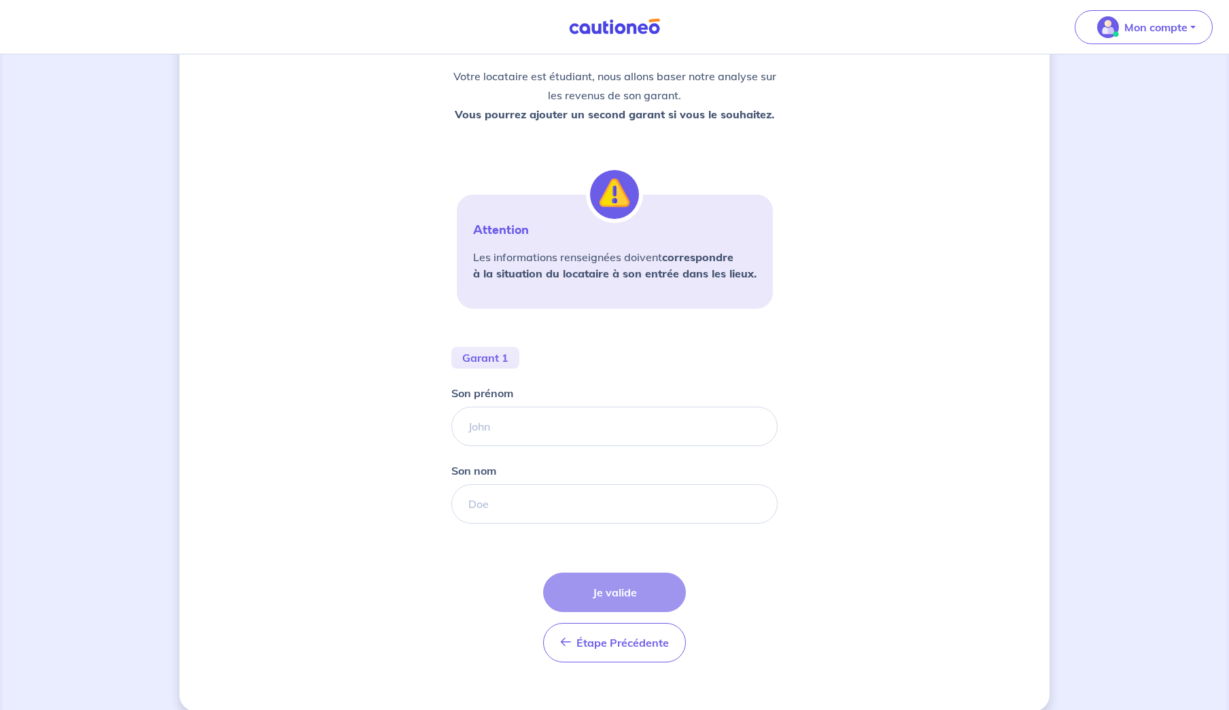
scroll to position [215, 0]
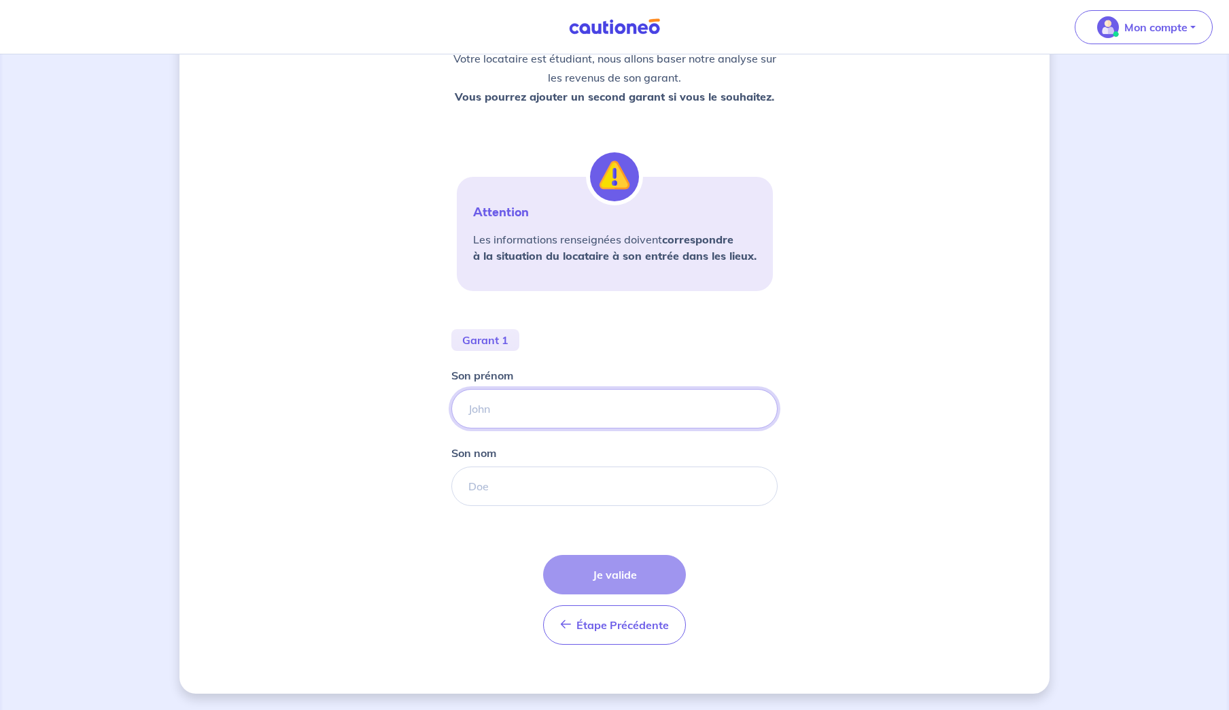
click at [511, 413] on input "Son prénom" at bounding box center [614, 408] width 326 height 39
type input "patrice"
click at [491, 493] on input "Son nom" at bounding box center [614, 485] width 326 height 39
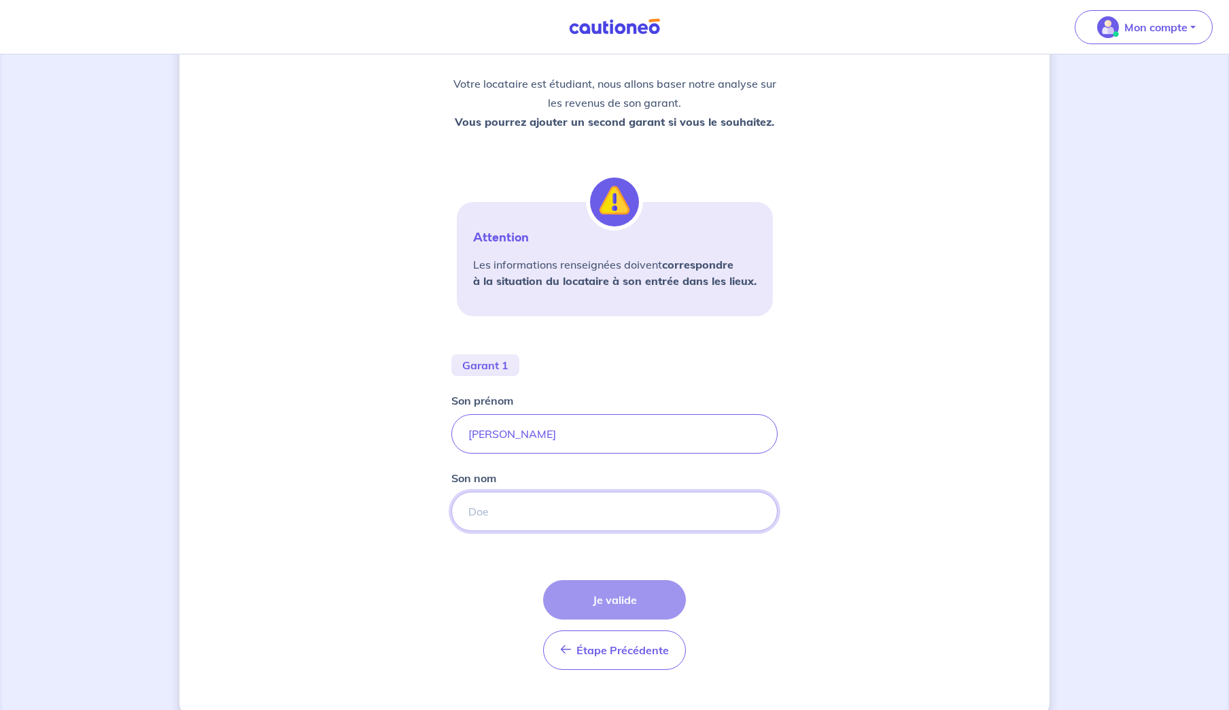
scroll to position [185, 0]
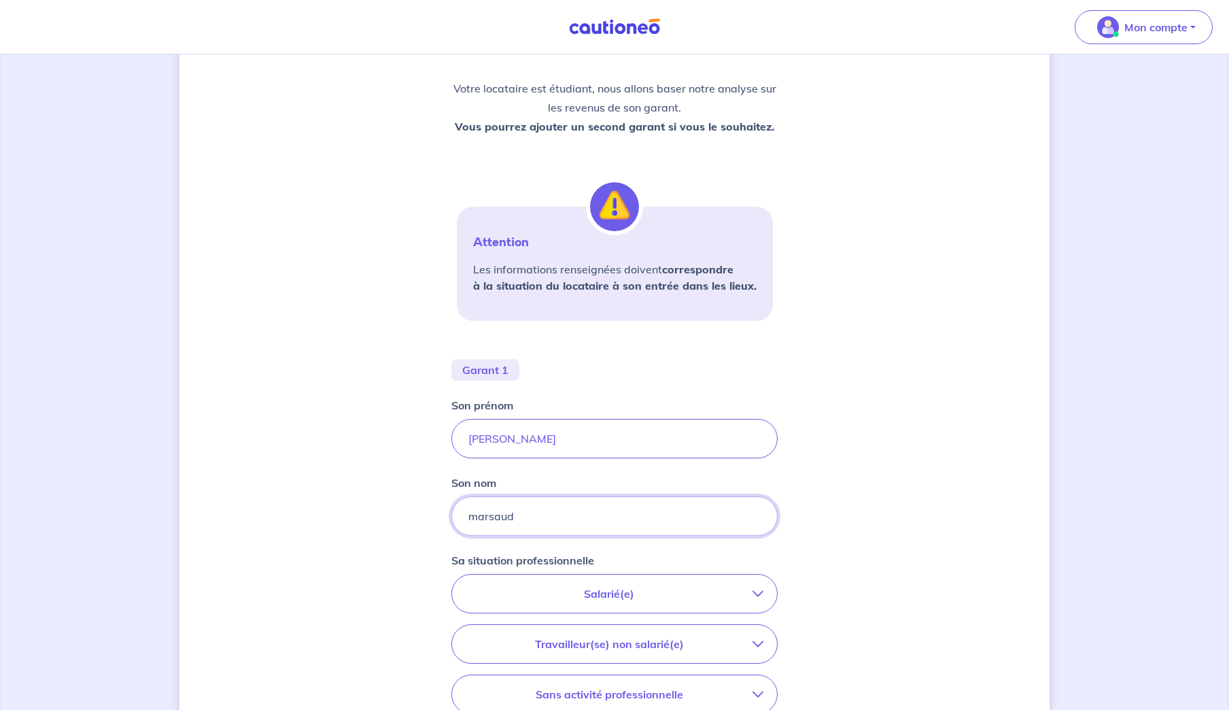
type input "marsaud"
click at [309, 451] on div "Concernant les garants de : Alexandre Pierre Philippe Marsaud Votre locataire e…" at bounding box center [614, 399] width 870 height 1026
click at [523, 438] on input "patrice" at bounding box center [614, 438] width 326 height 39
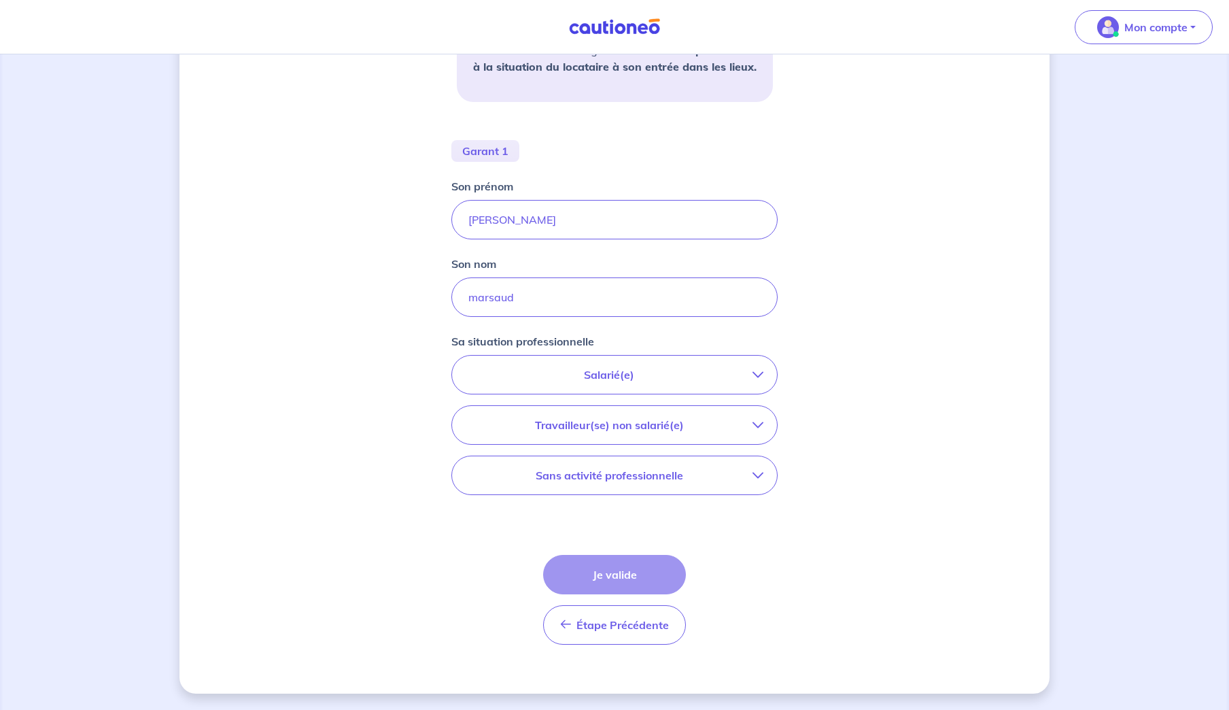
scroll to position [403, 0]
click at [540, 218] on input "patrice" at bounding box center [614, 220] width 326 height 39
click at [535, 220] on input "patrice" at bounding box center [614, 219] width 326 height 39
type input "patrice andré georges"
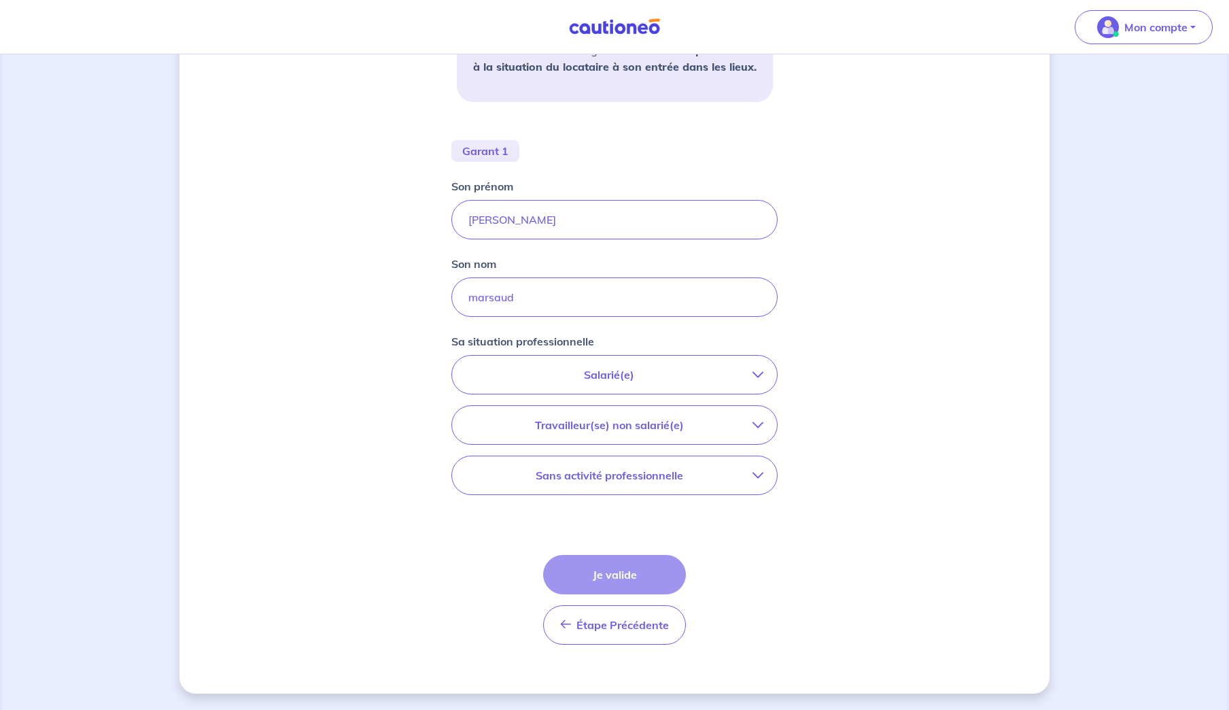
click at [393, 311] on div "Concernant les garants de : Alexandre Pierre Philippe Marsaud Votre locataire e…" at bounding box center [614, 180] width 870 height 1026
click at [757, 371] on icon "button" at bounding box center [757, 374] width 11 height 11
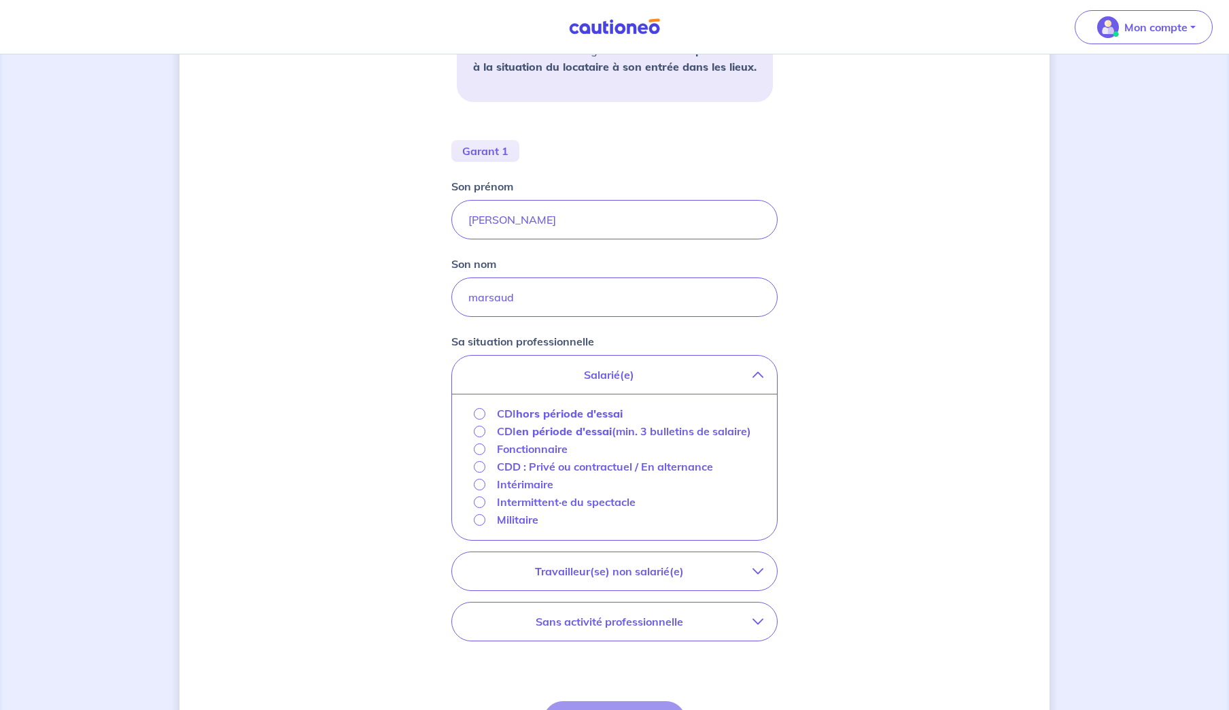
click at [757, 370] on icon "button" at bounding box center [757, 374] width 11 height 11
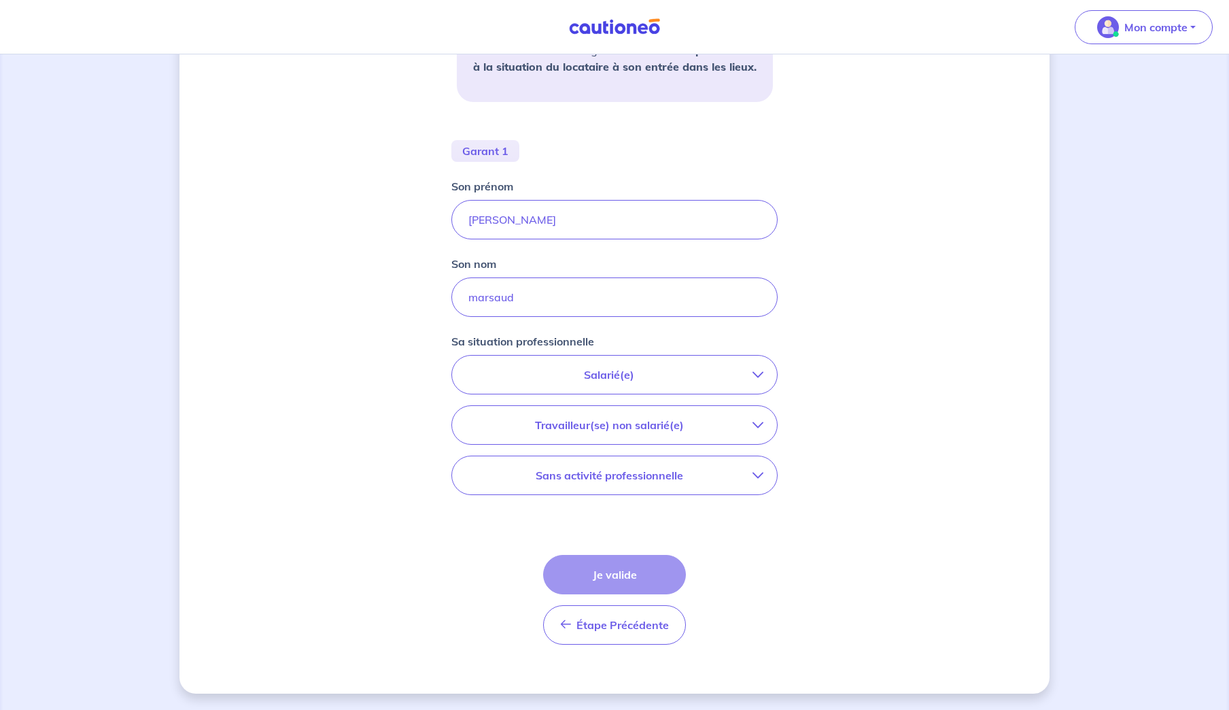
click at [758, 472] on icon "button" at bounding box center [757, 475] width 11 height 11
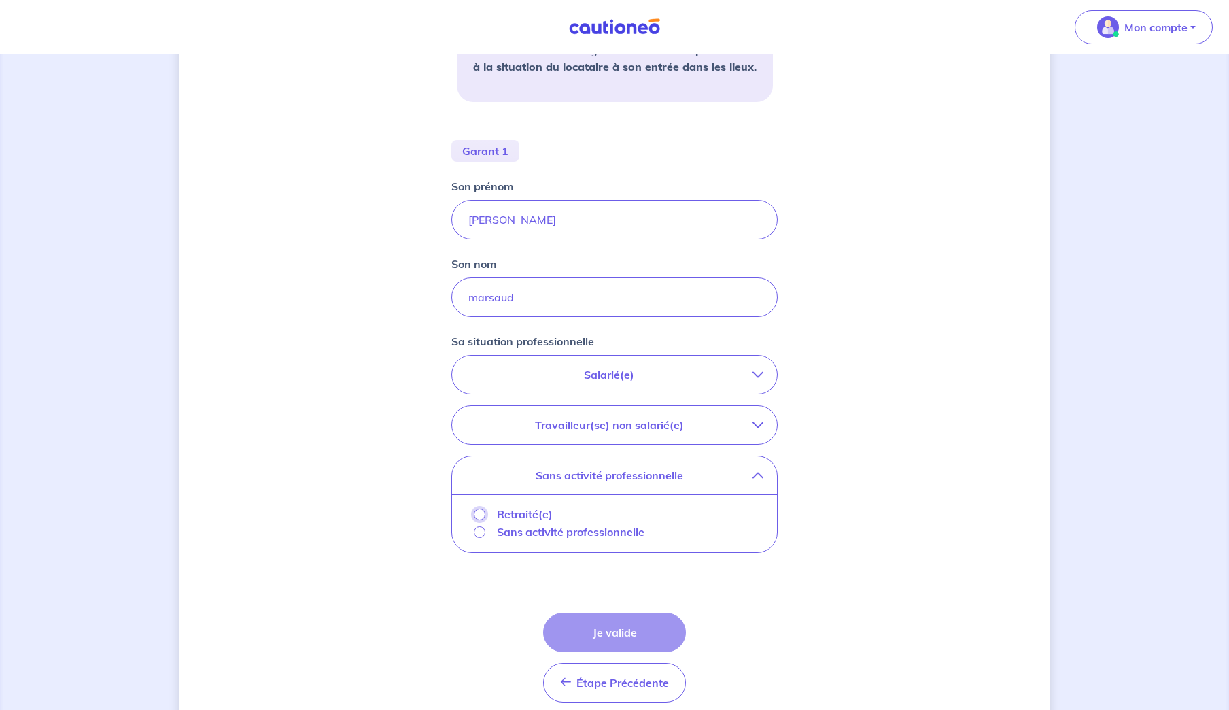
click at [481, 513] on input "Retraité(e)" at bounding box center [480, 514] width 12 height 12
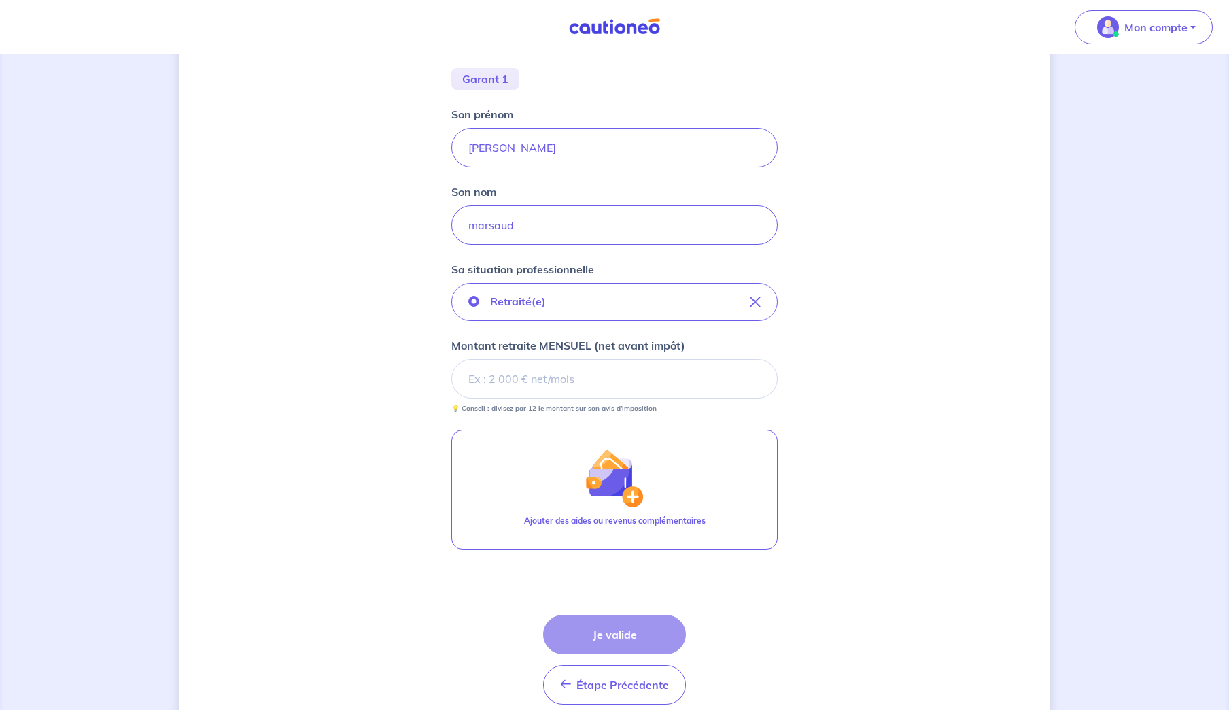
scroll to position [480, 0]
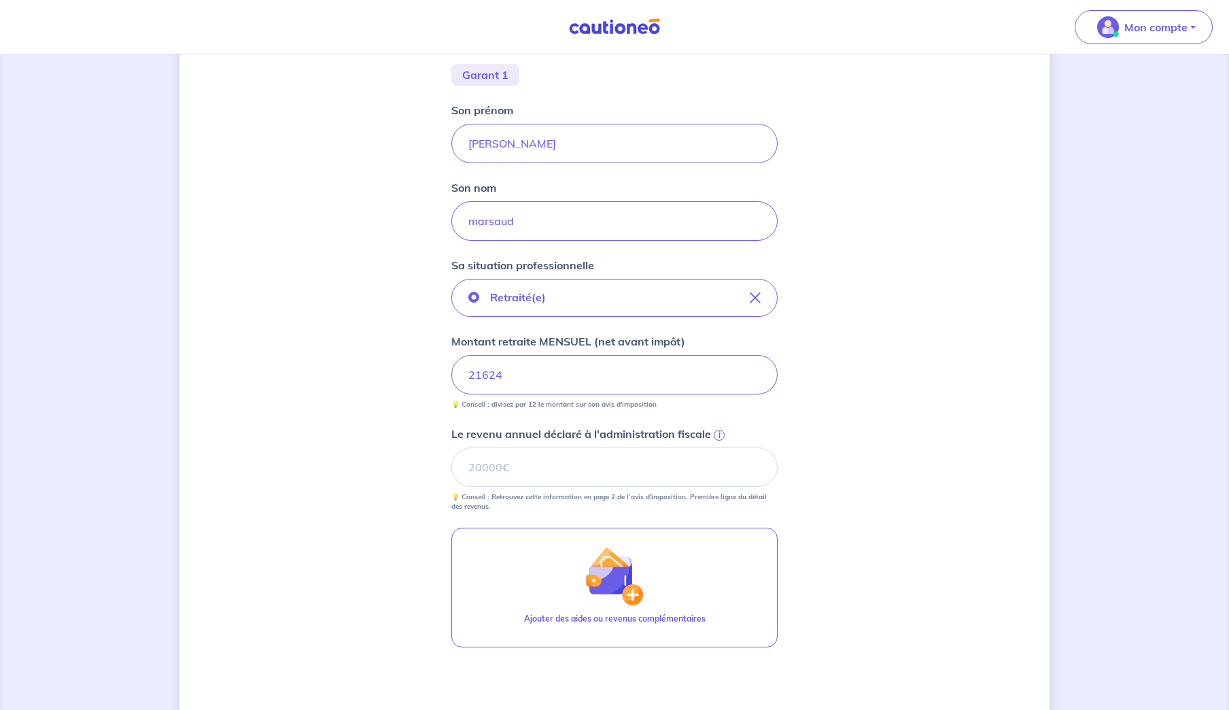
click at [883, 426] on div "Concernant les garants de : Alexandre Pierre Philippe Marsaud Votre locataire e…" at bounding box center [614, 221] width 870 height 1260
click at [527, 466] on input "Le revenu annuel déclaré à l'administration fiscale i" at bounding box center [614, 466] width 326 height 39
type input "19462"
click at [299, 474] on div "Concernant les garants de : Alexandre Pierre Philippe Marsaud Votre locataire e…" at bounding box center [614, 221] width 870 height 1260
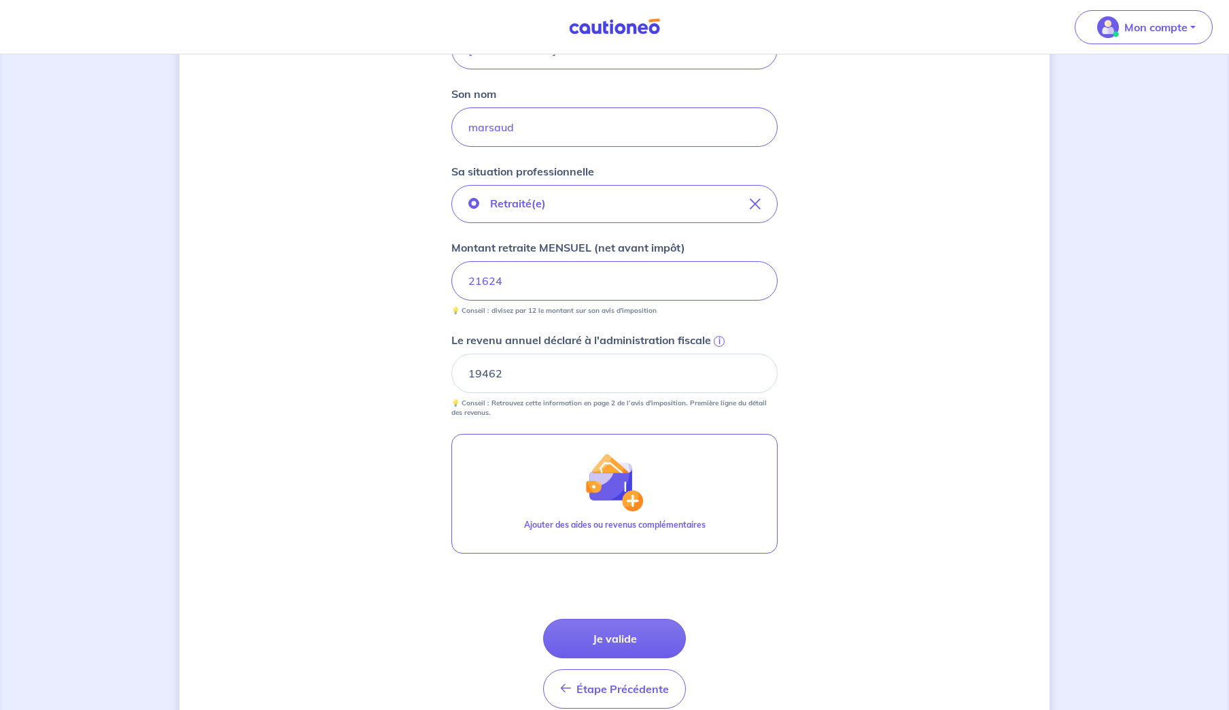
scroll to position [638, 0]
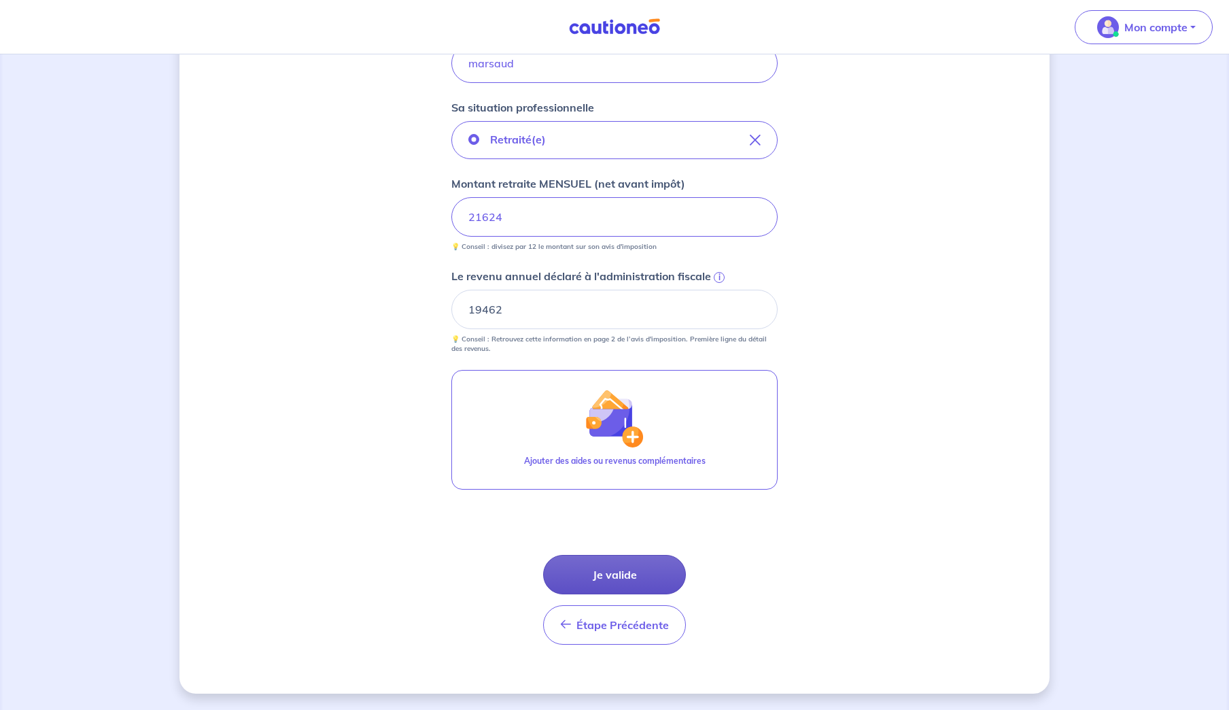
click at [613, 571] on button "Je valide" at bounding box center [614, 574] width 143 height 39
